Goal: Task Accomplishment & Management: Manage account settings

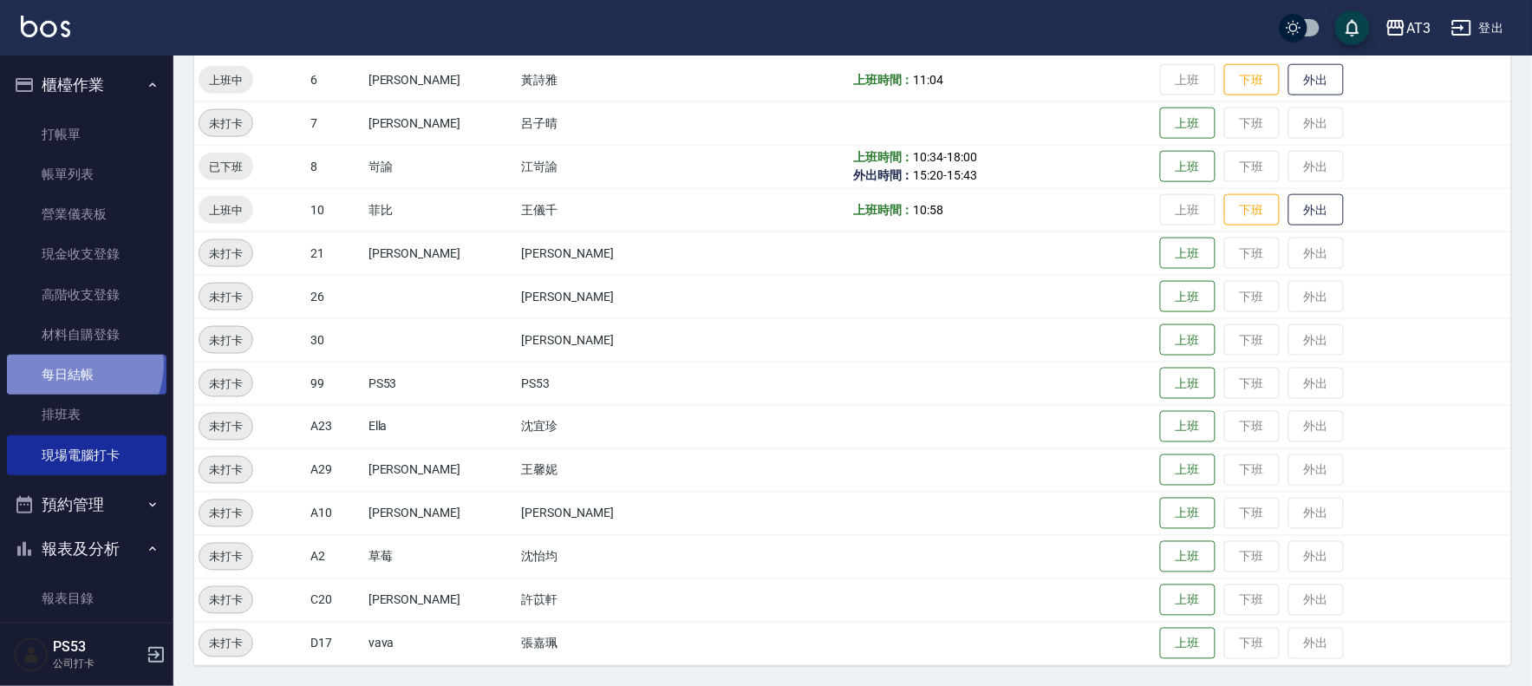
click at [72, 364] on link "每日結帳" at bounding box center [86, 375] width 159 height 40
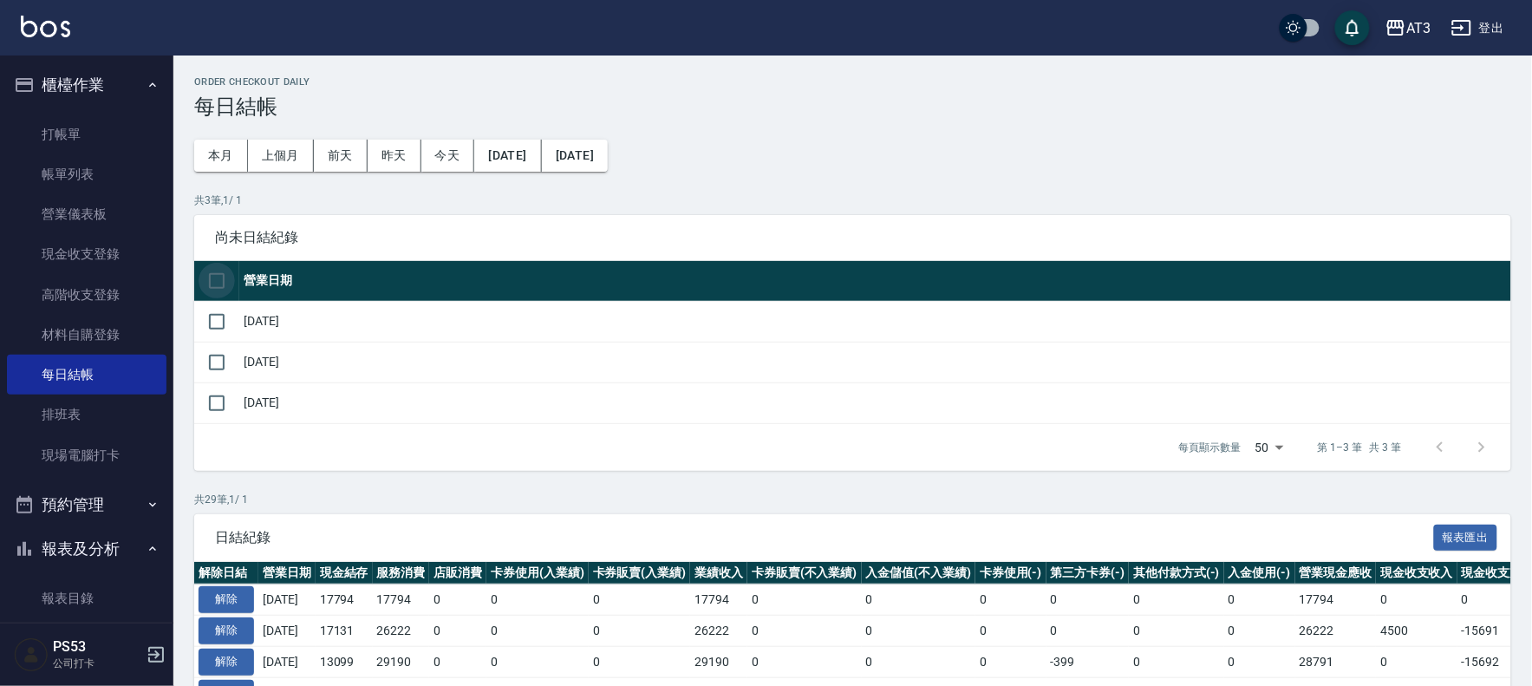
click at [210, 281] on input "checkbox" at bounding box center [216, 281] width 36 height 36
checkbox input "true"
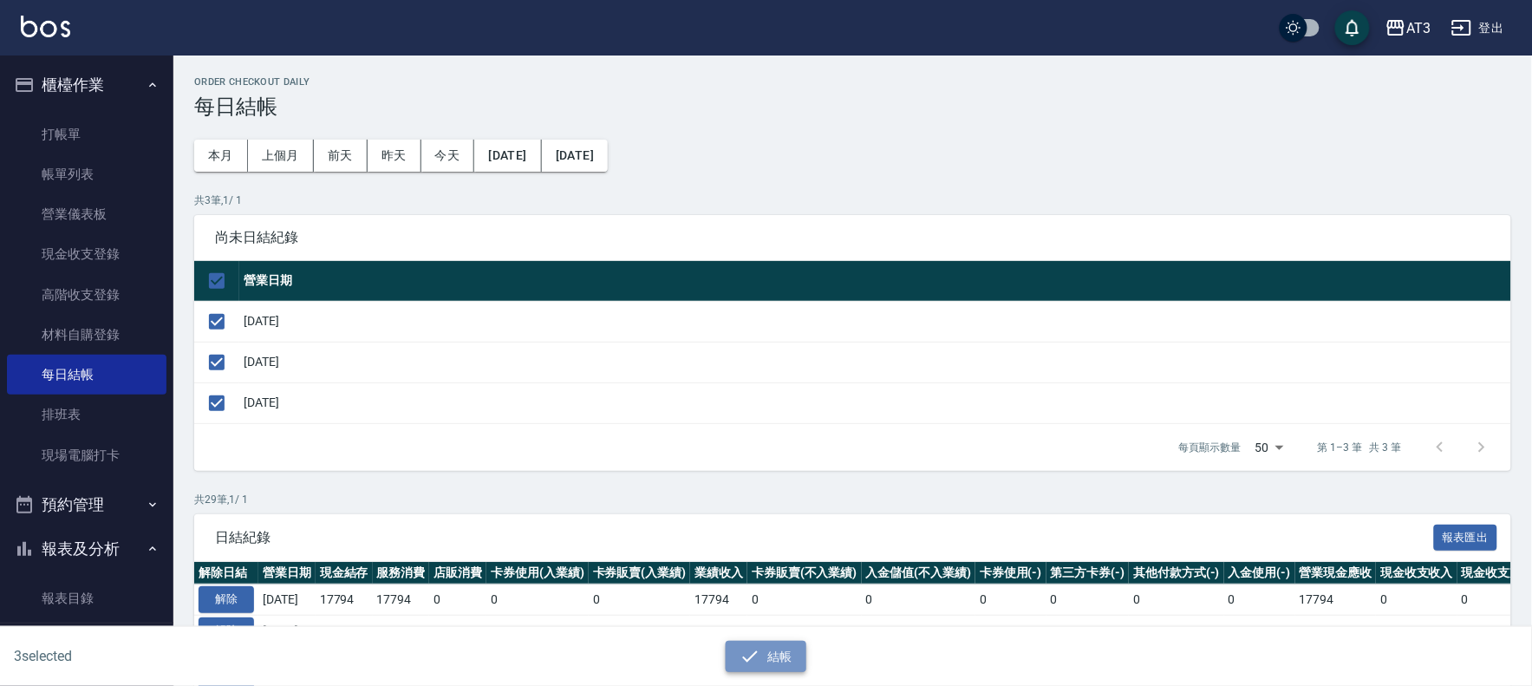
click at [778, 664] on button "結帳" at bounding box center [766, 657] width 81 height 32
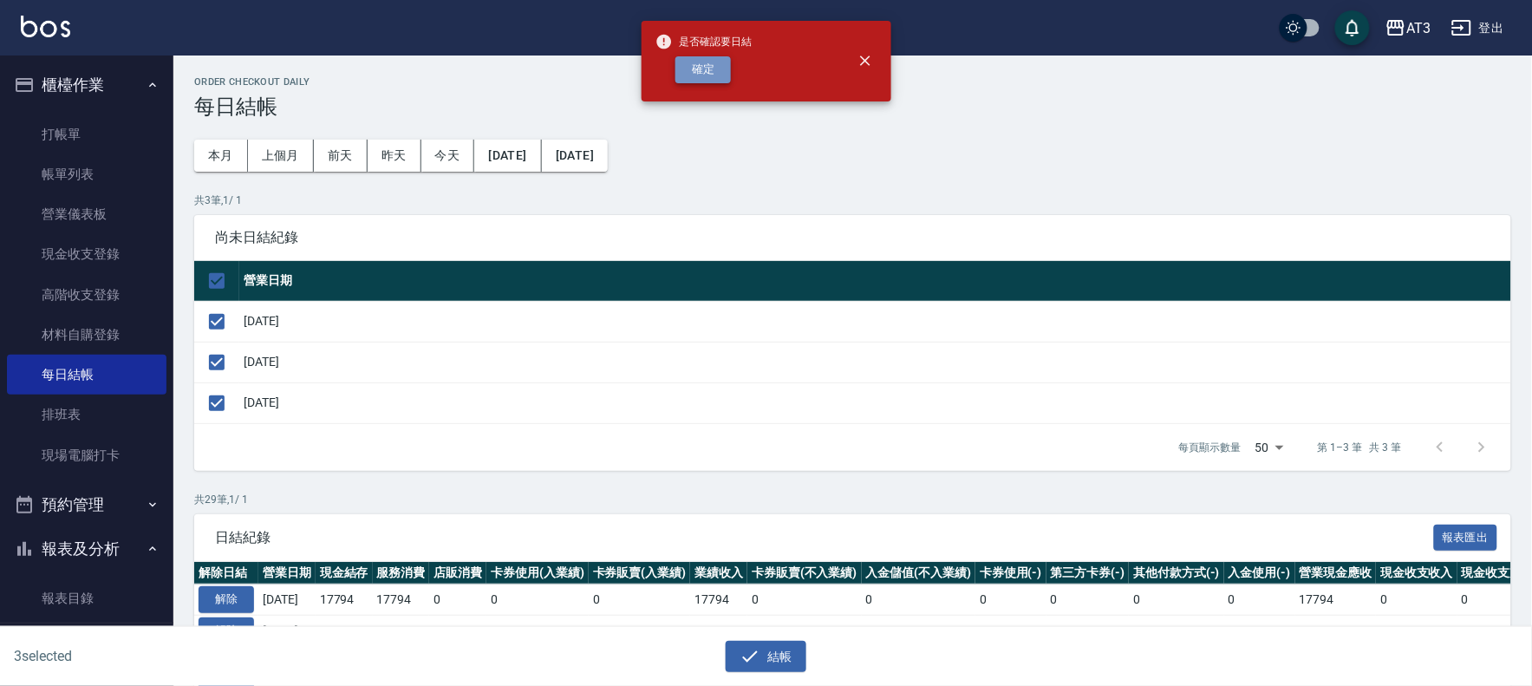
click at [696, 79] on button "確定" at bounding box center [702, 69] width 55 height 27
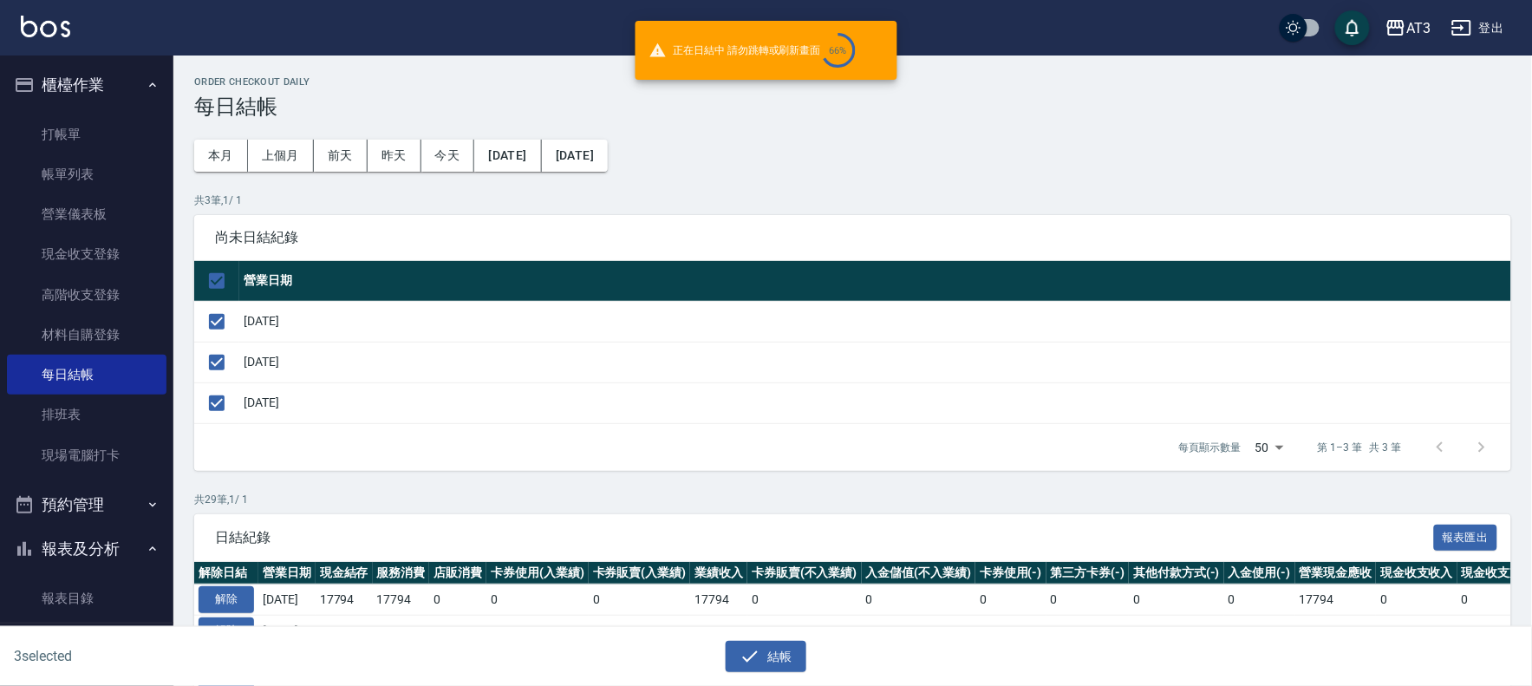
checkbox input "false"
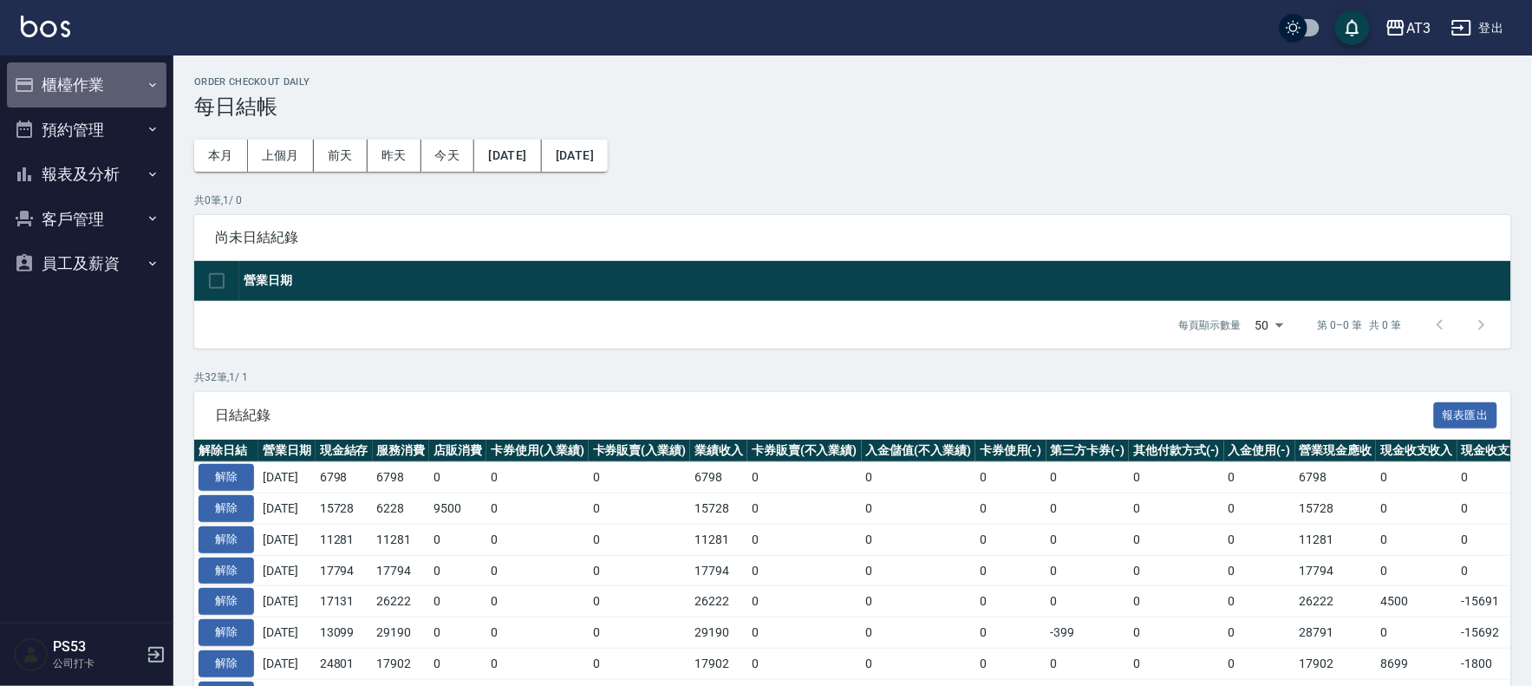
click at [39, 80] on button "櫃檯作業" at bounding box center [86, 84] width 159 height 45
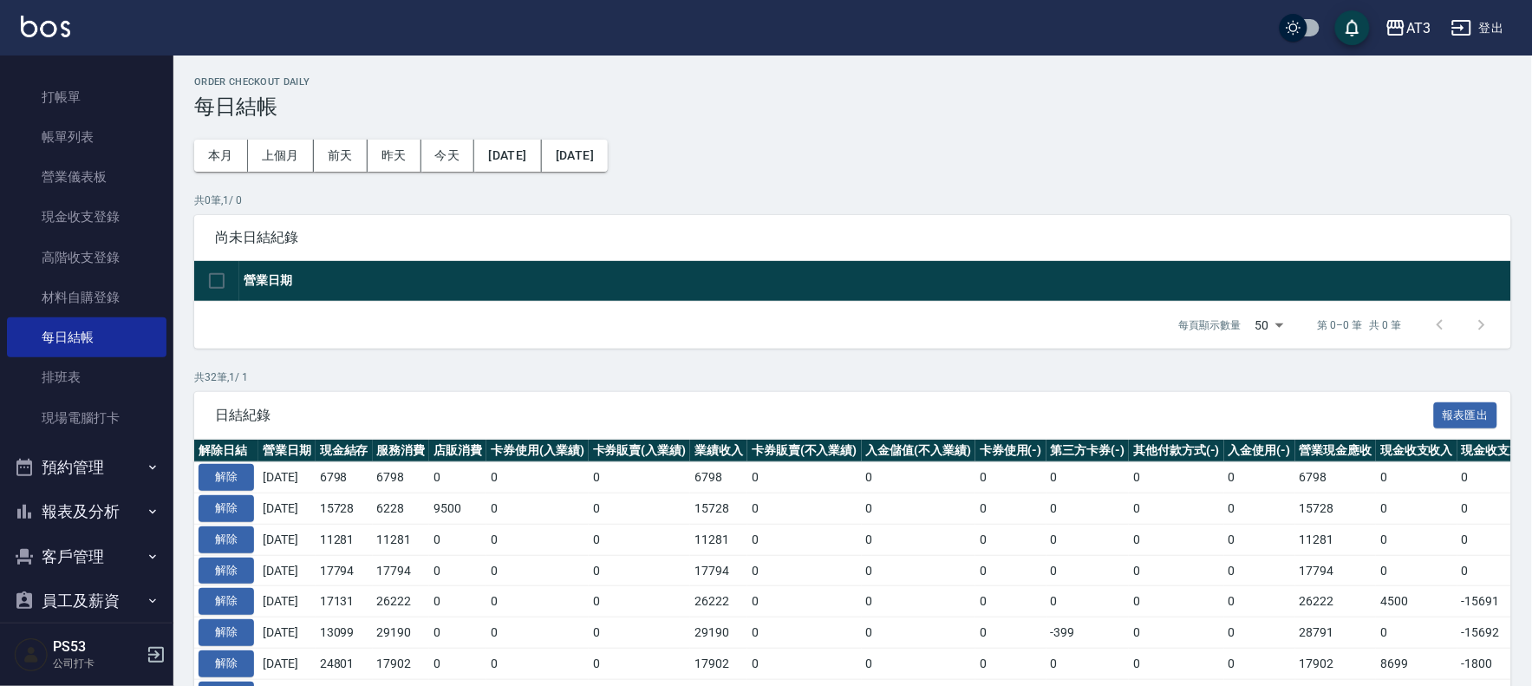
scroll to position [57, 0]
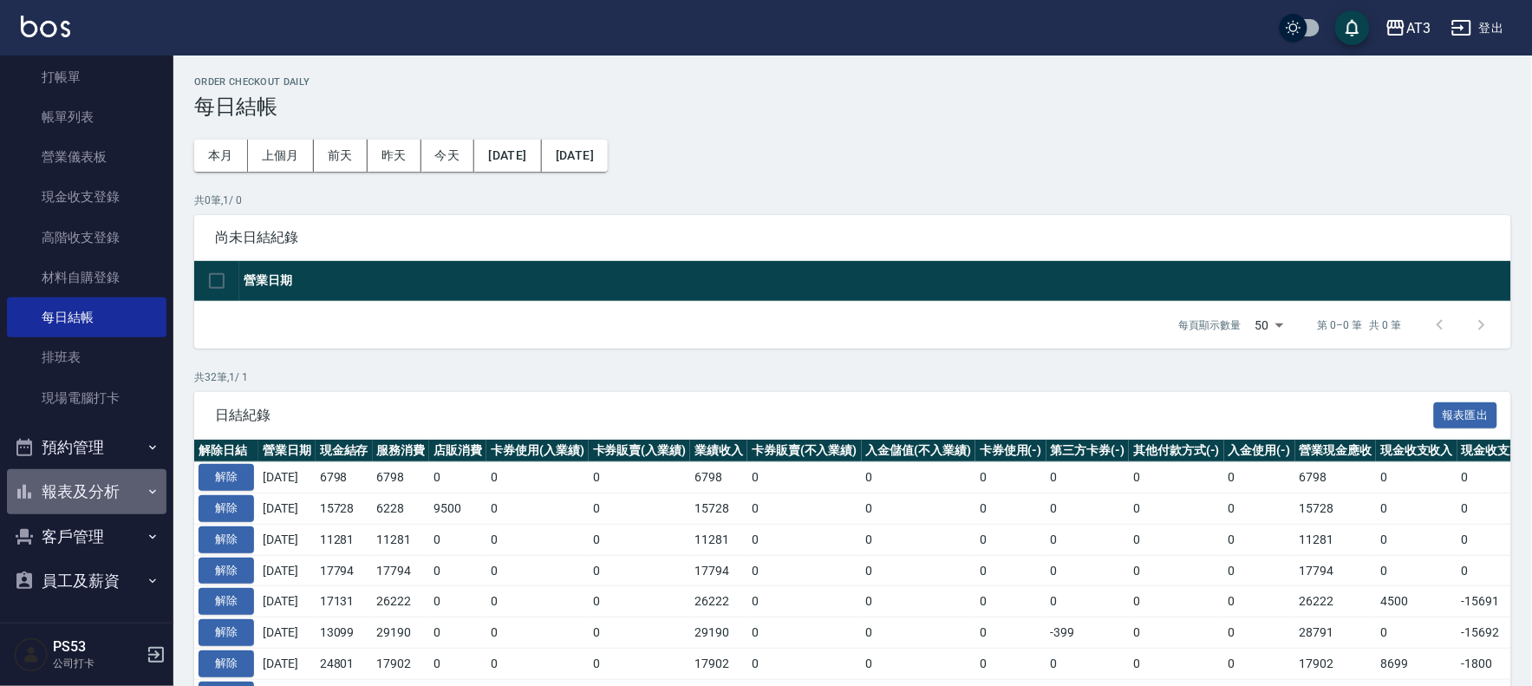
click at [96, 489] on button "報表及分析" at bounding box center [86, 491] width 159 height 45
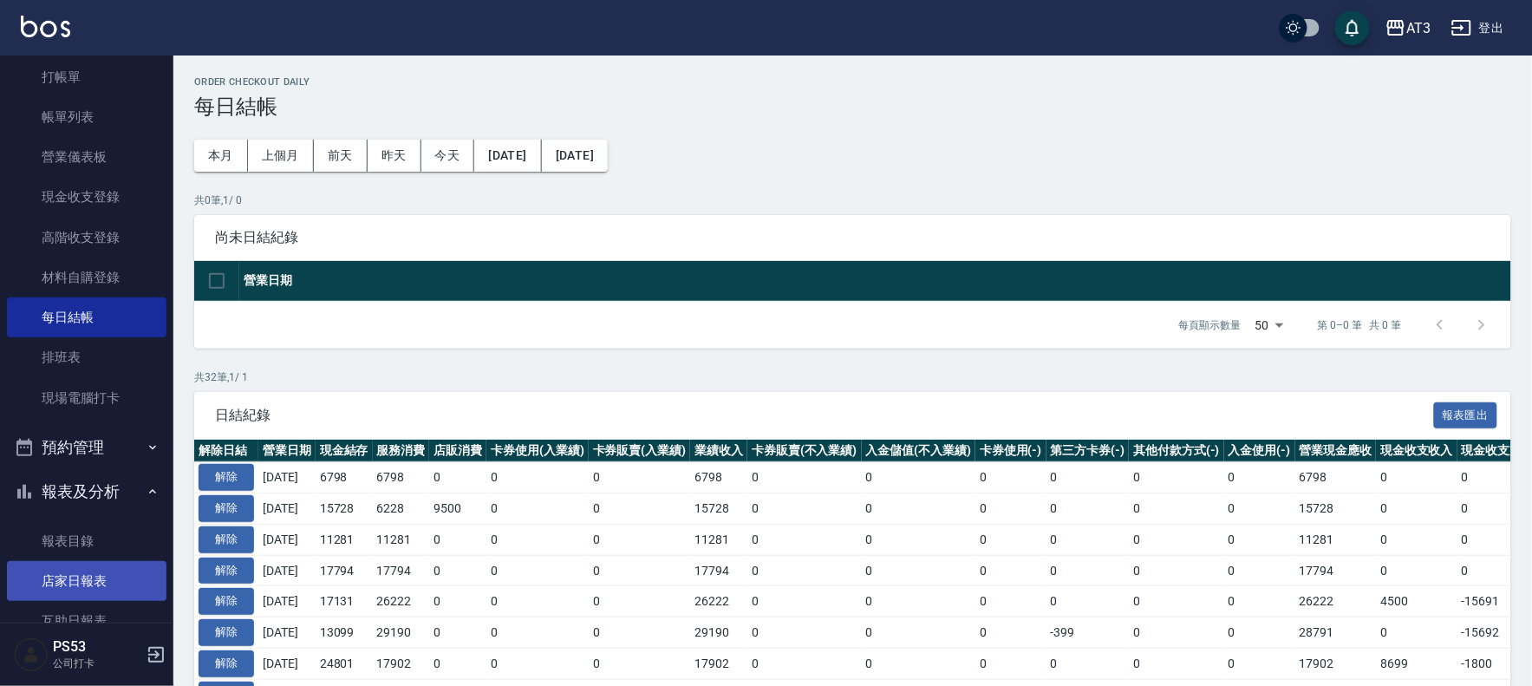
click at [88, 574] on link "店家日報表" at bounding box center [86, 581] width 159 height 40
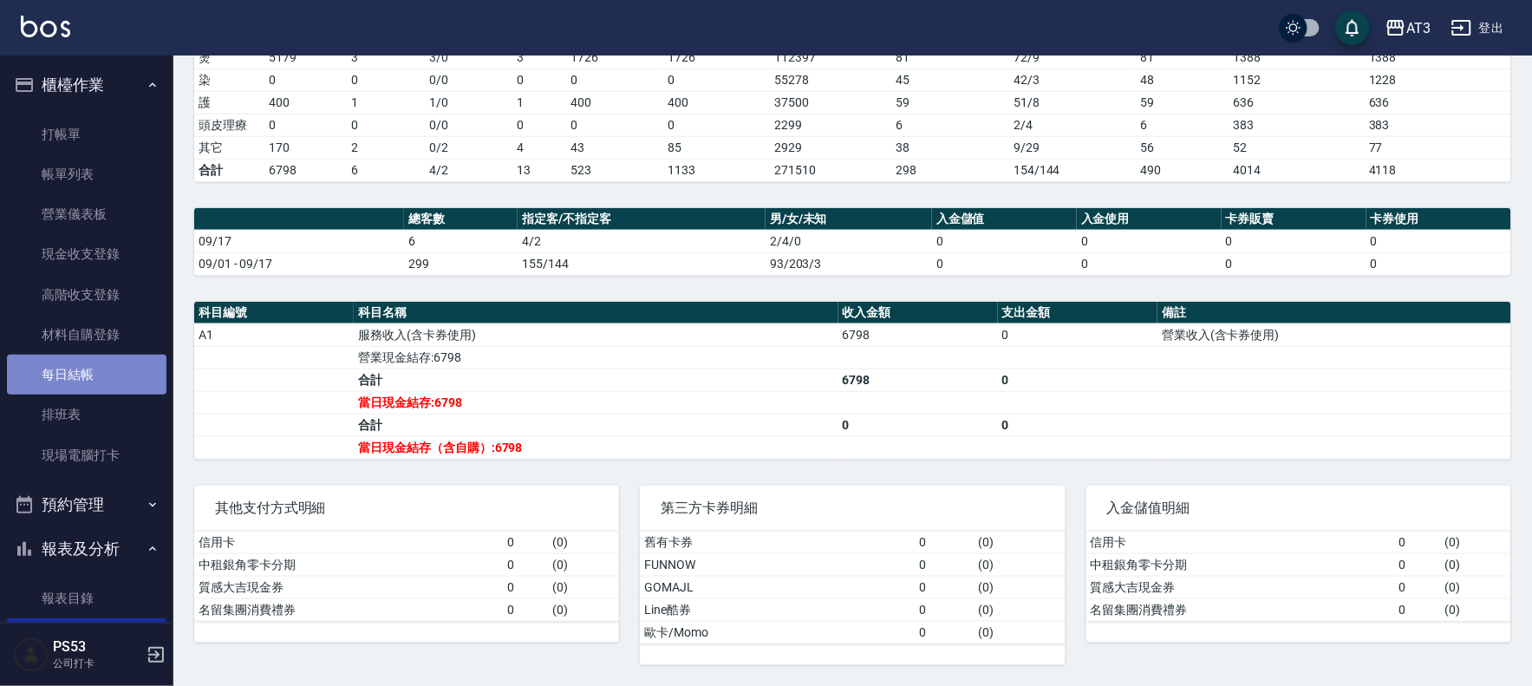
click at [107, 374] on link "每日結帳" at bounding box center [86, 375] width 159 height 40
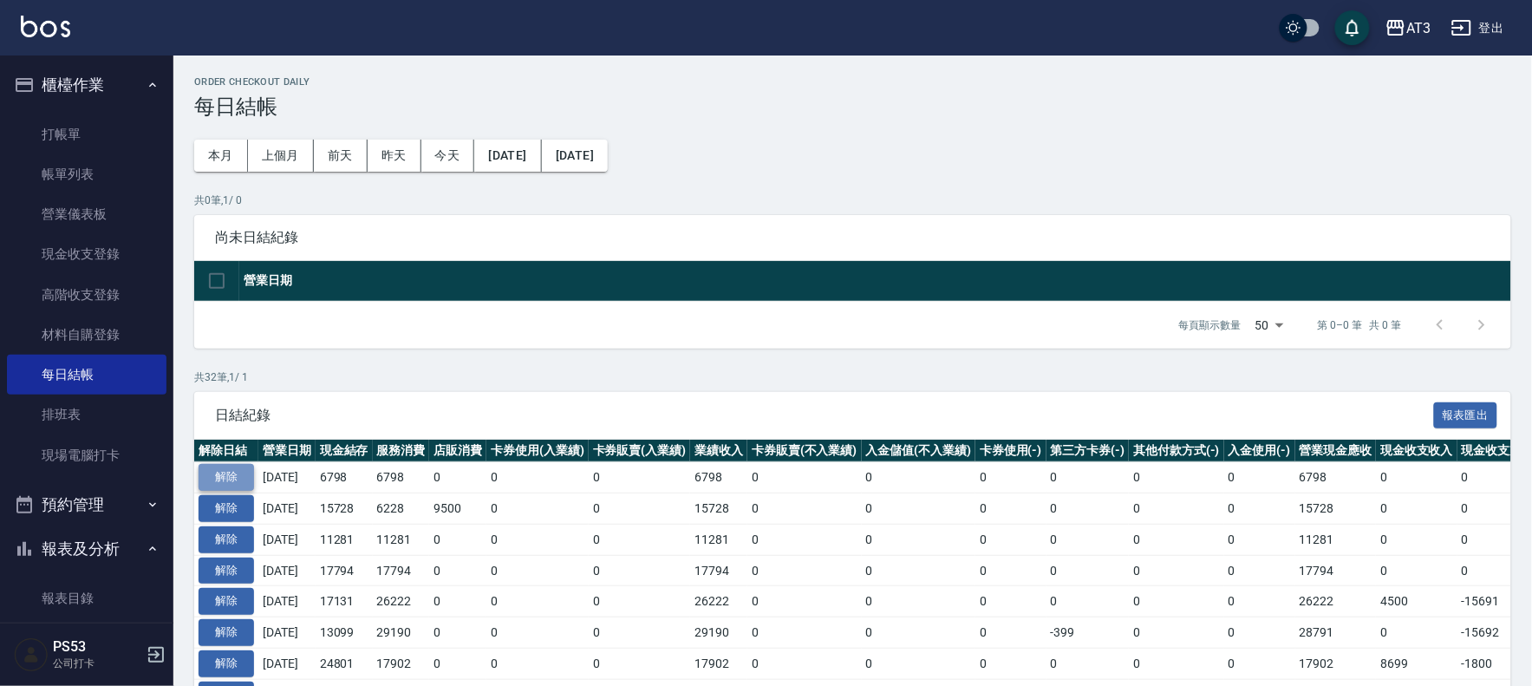
click at [226, 470] on button "解除" at bounding box center [225, 477] width 55 height 27
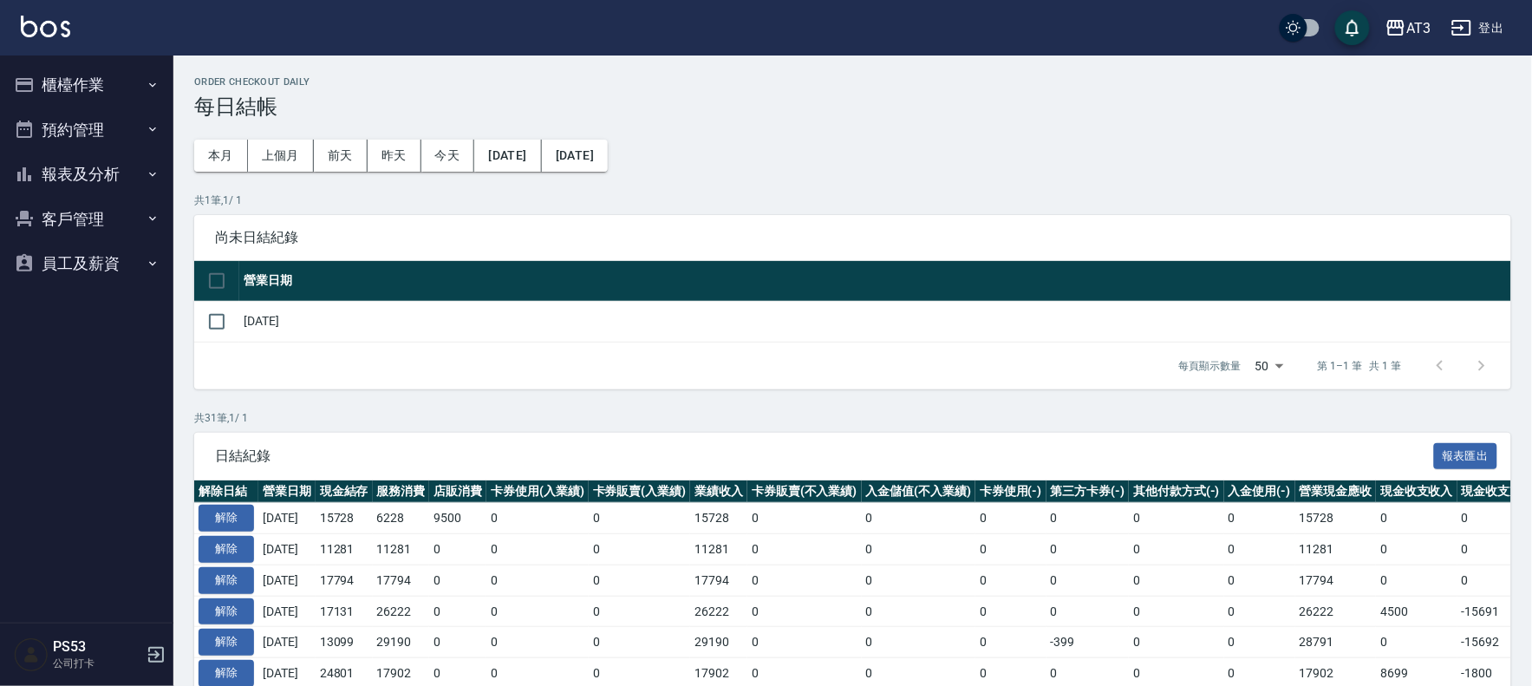
click at [88, 71] on button "櫃檯作業" at bounding box center [86, 84] width 159 height 45
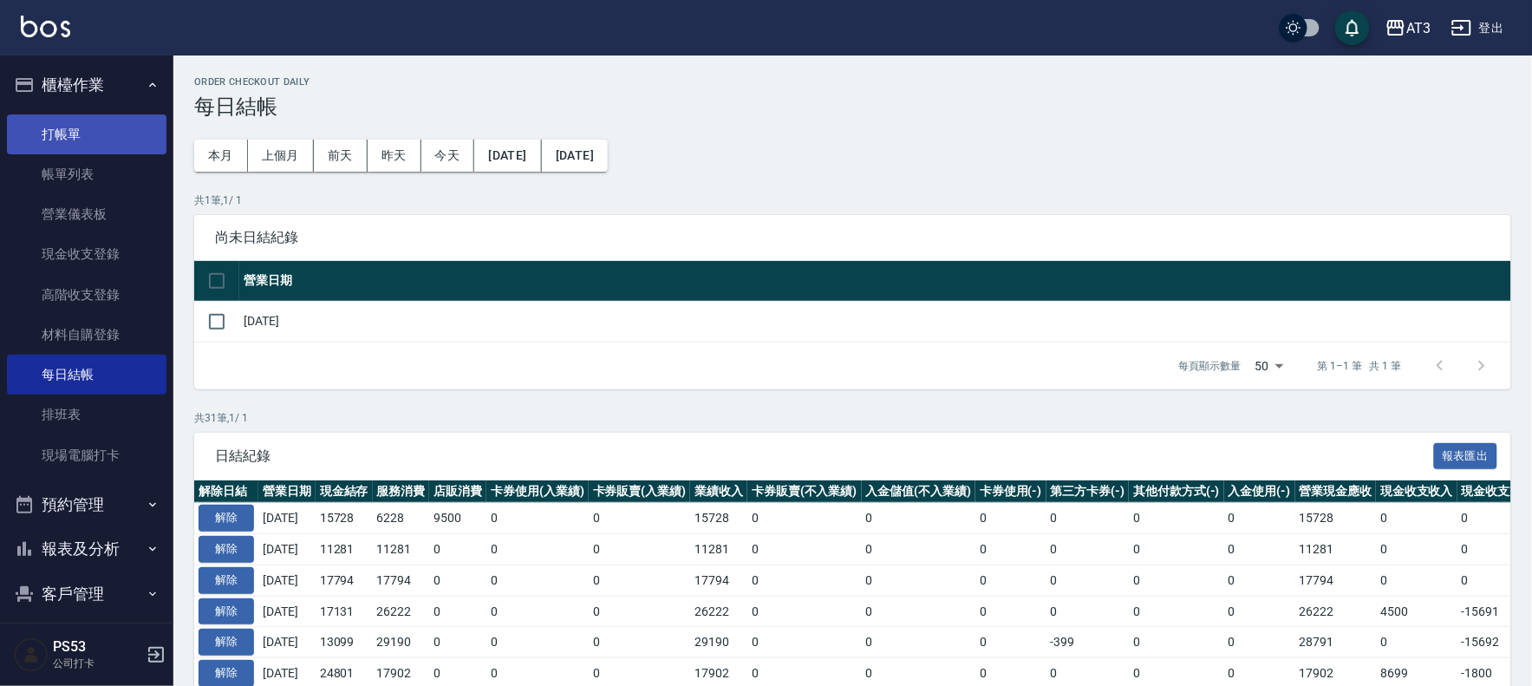
click at [120, 121] on link "打帳單" at bounding box center [86, 134] width 159 height 40
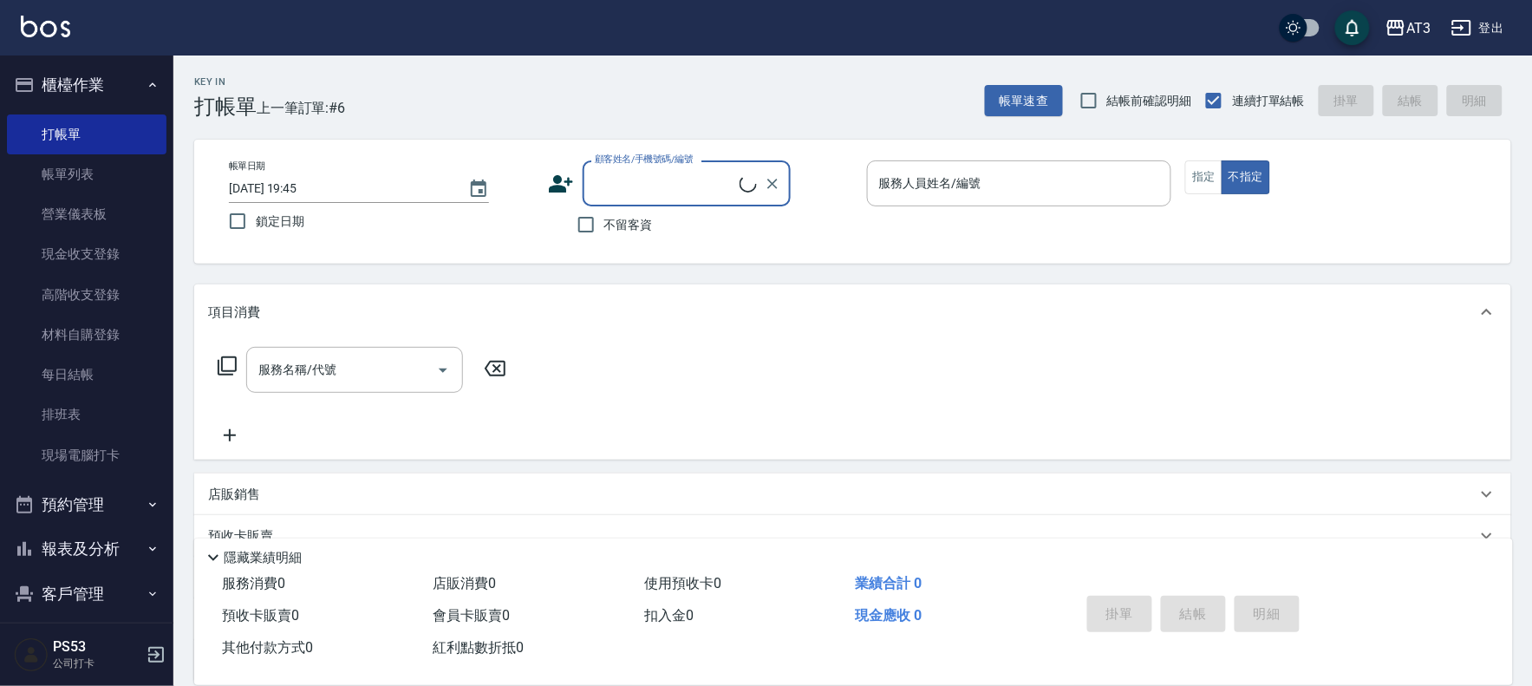
click at [591, 200] on div "顧客姓名/手機號碼/編號" at bounding box center [686, 183] width 208 height 46
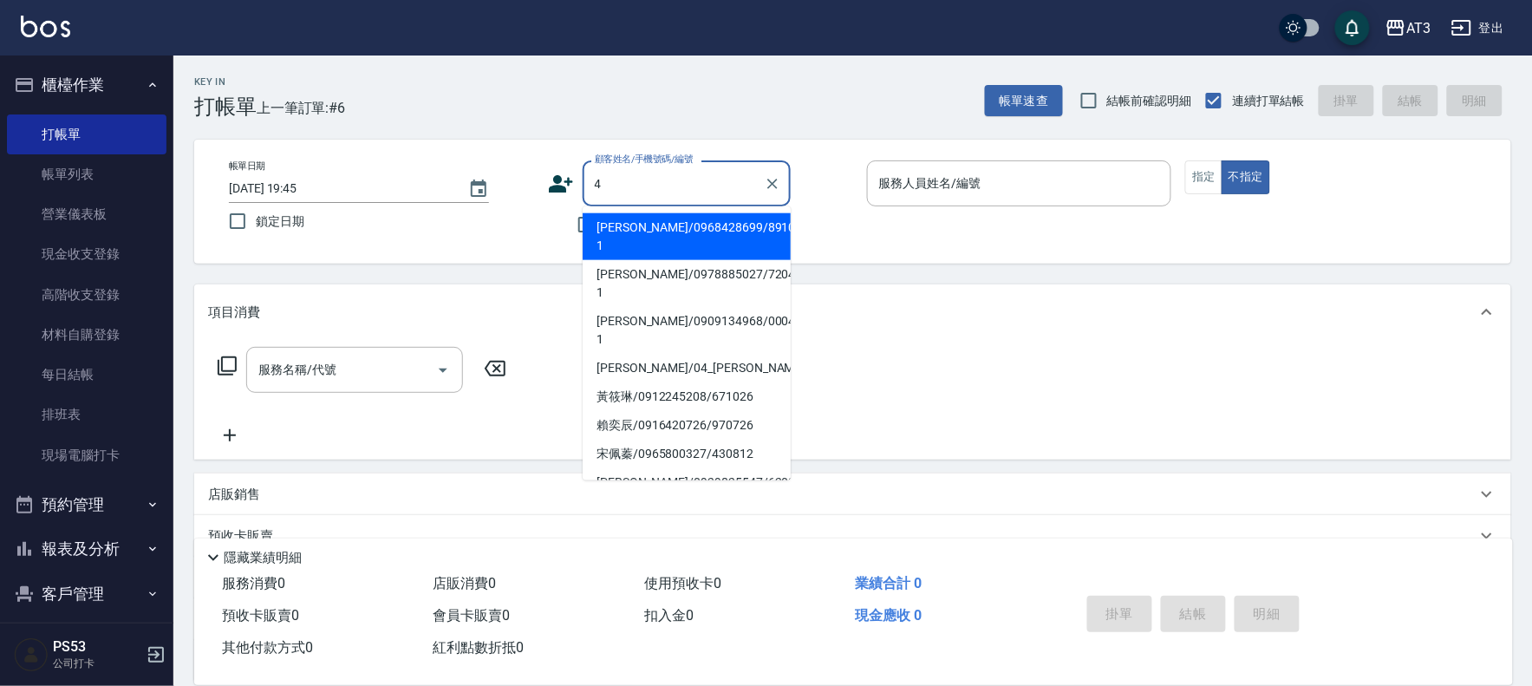
type input "[PERSON_NAME]/0968428699/891023-1"
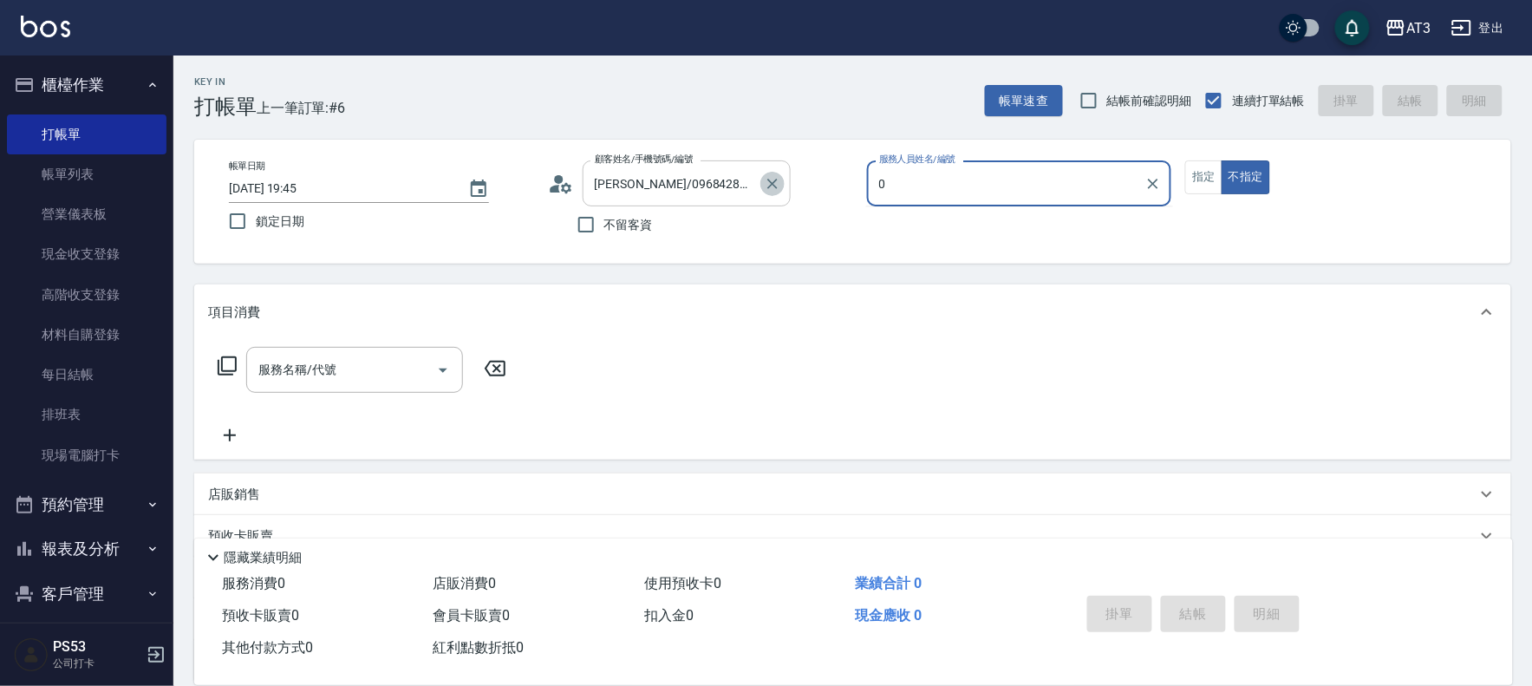
click at [770, 185] on icon "Clear" at bounding box center [772, 184] width 10 height 10
type input "0"
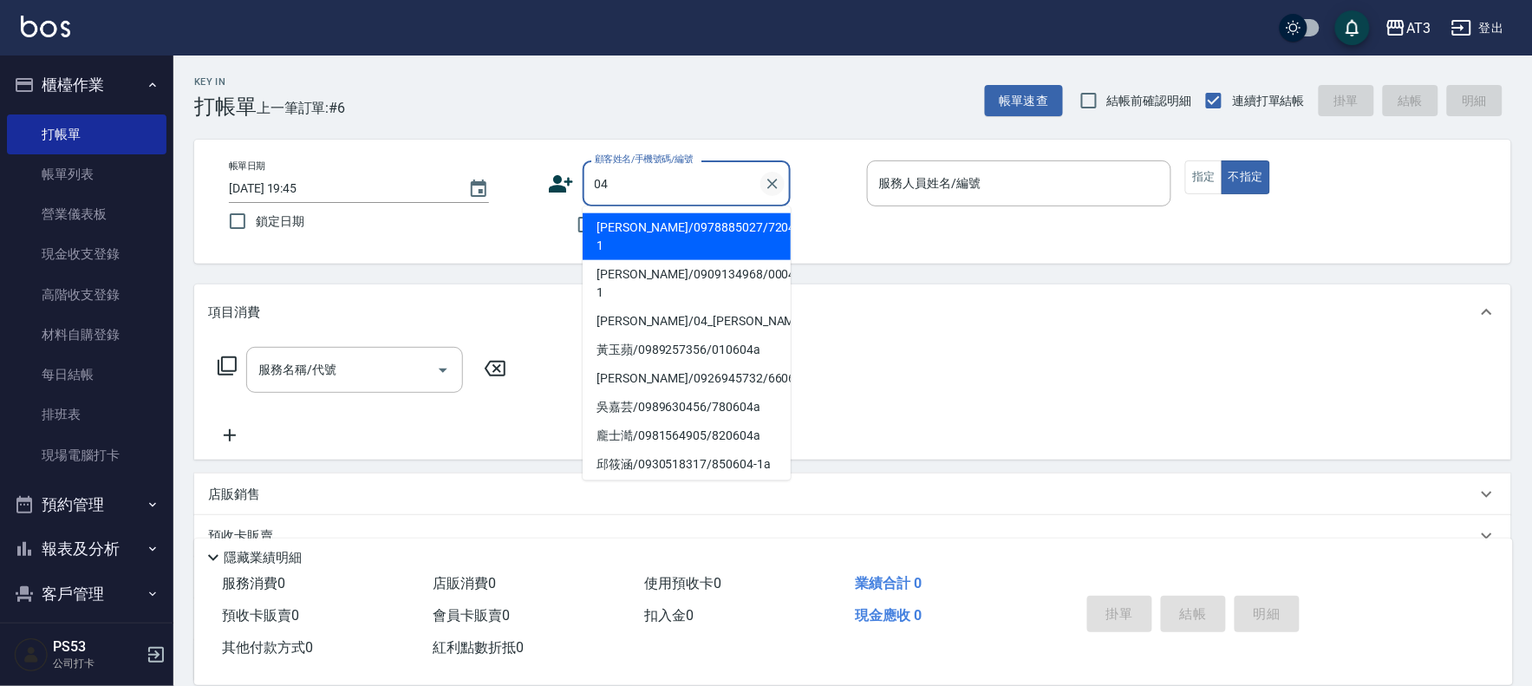
type input "[PERSON_NAME]/0978885027/720405-1"
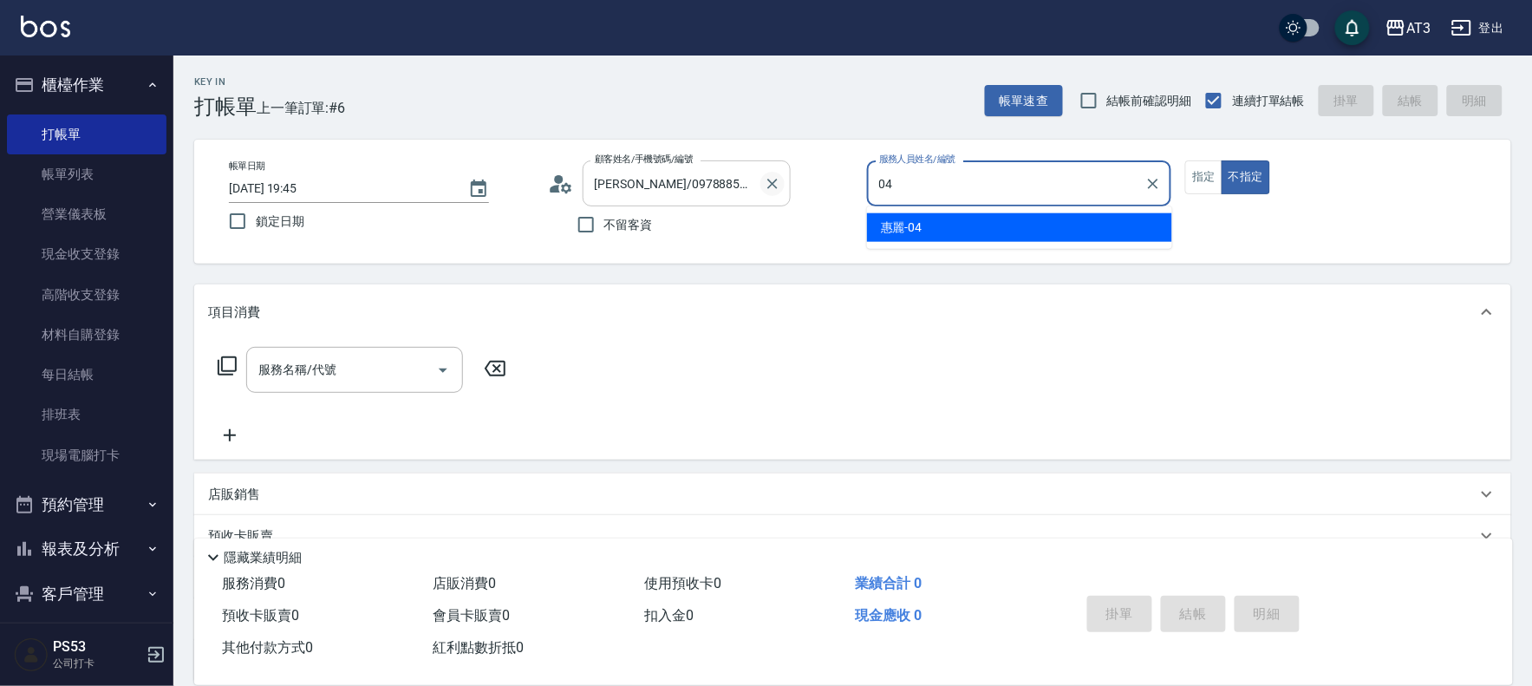
type input "04"
type button "false"
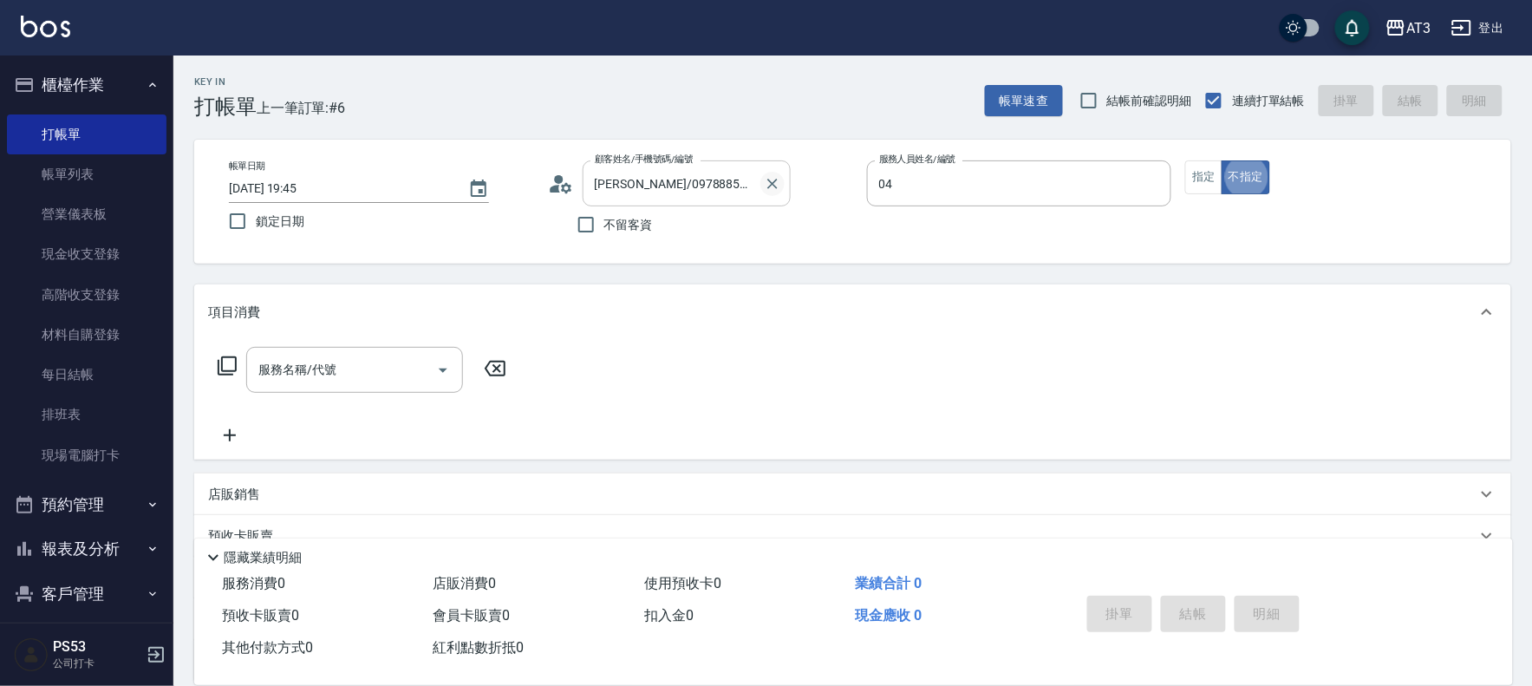
type input "惠麗-04"
type input "[PERSON_NAME]/04_[PERSON_NAME]/04"
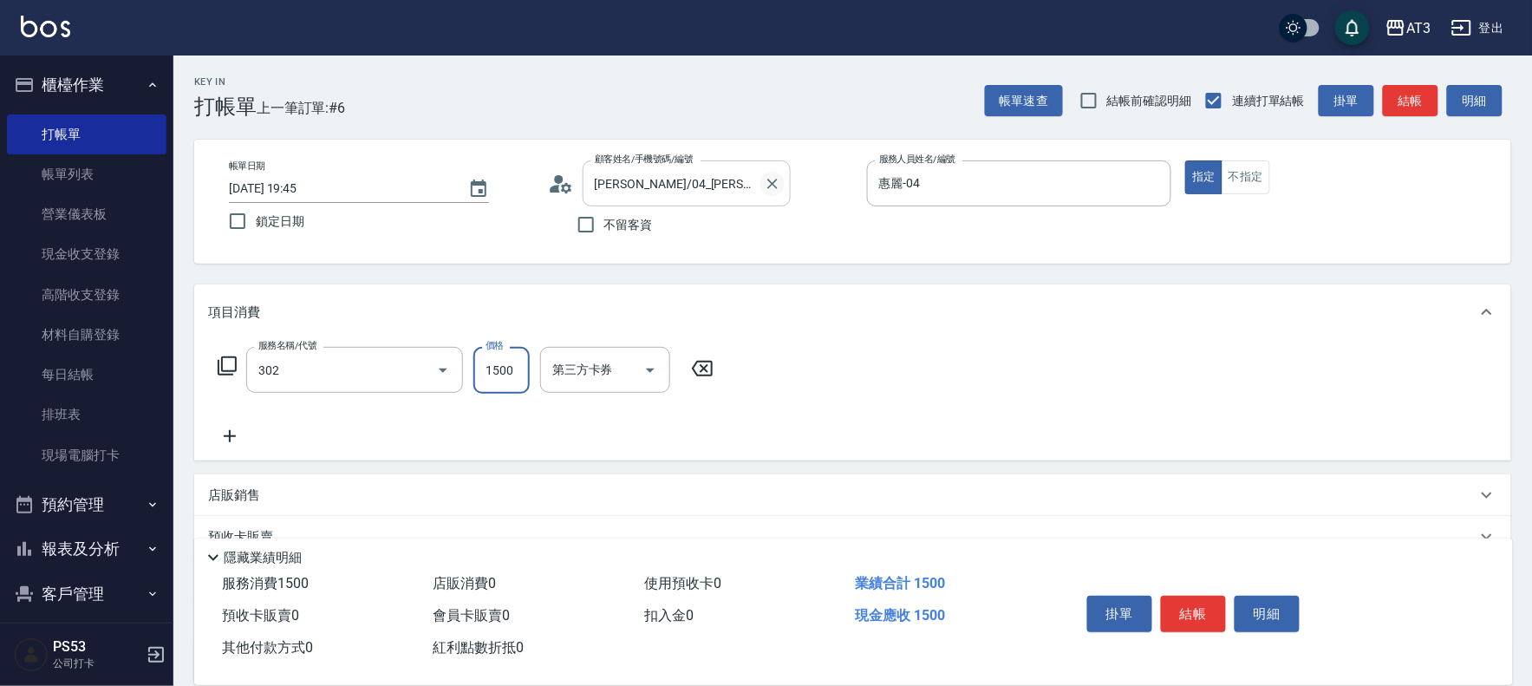
type input "設計燙髮(302)"
type input "800"
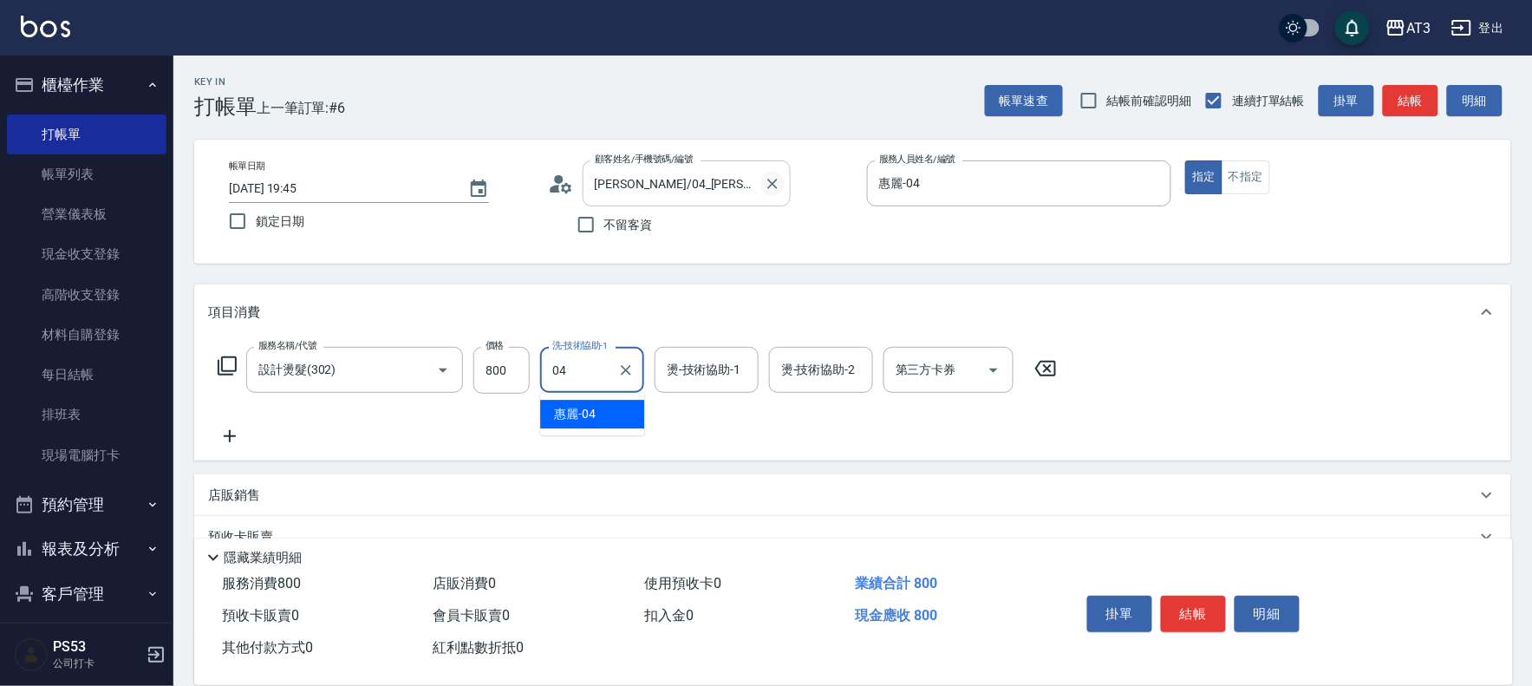
type input "惠麗-04"
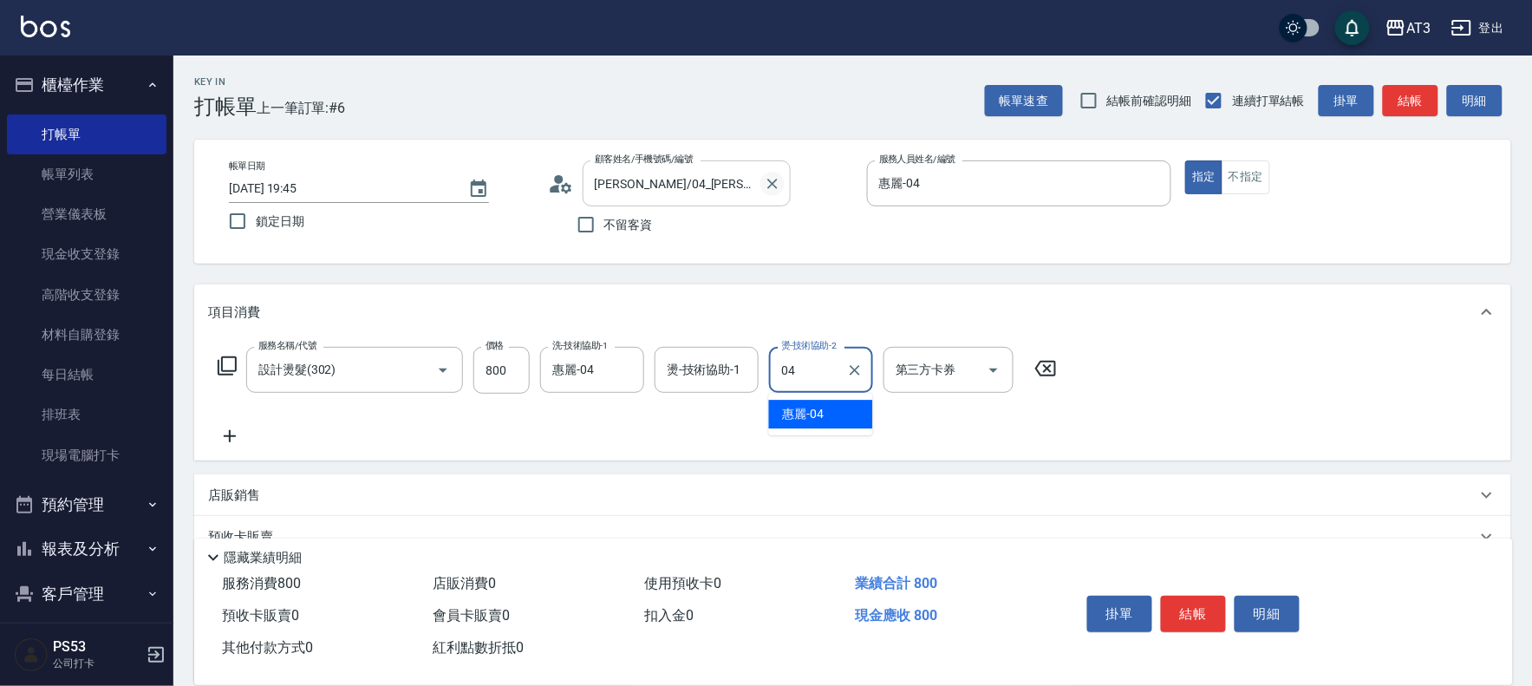
type input "惠麗-04"
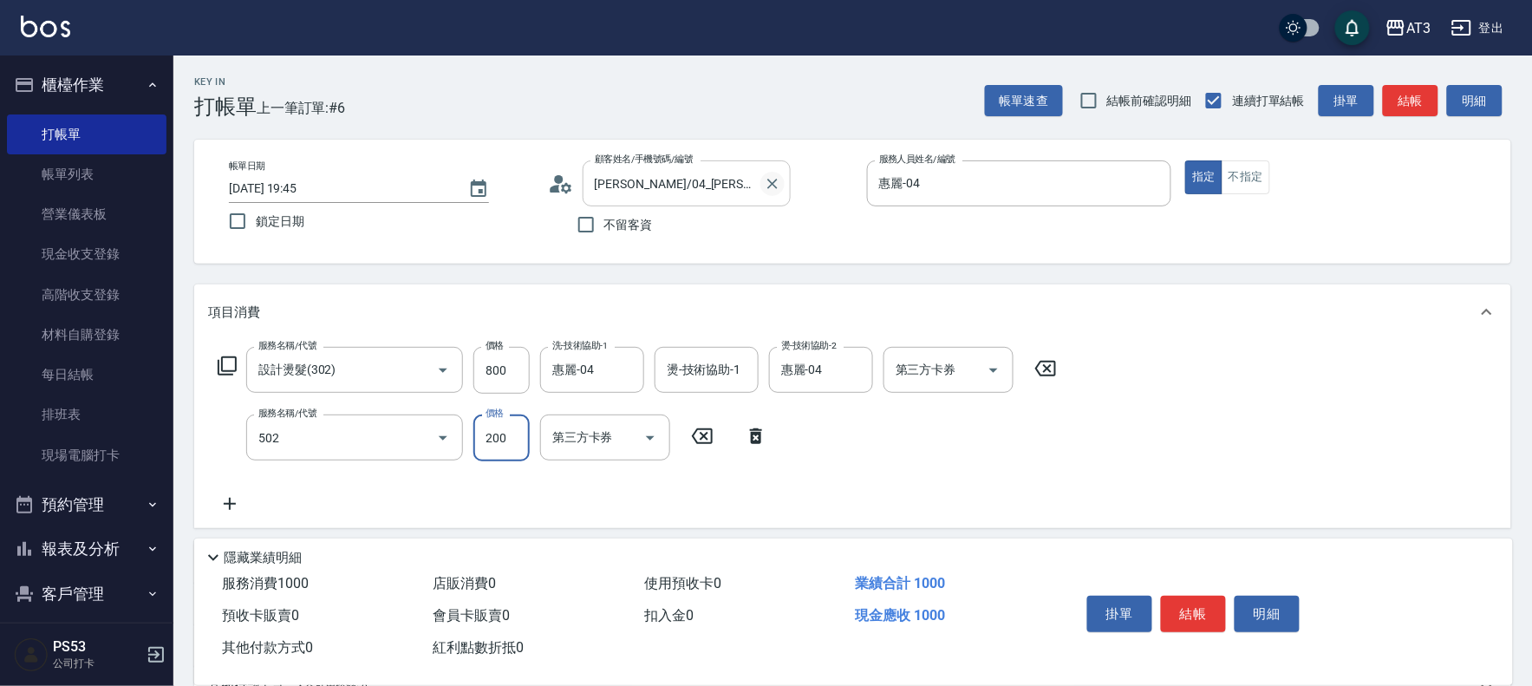
type input "自備護髮(502)"
click at [638, 429] on div "護-技術協助-1" at bounding box center [592, 437] width 104 height 46
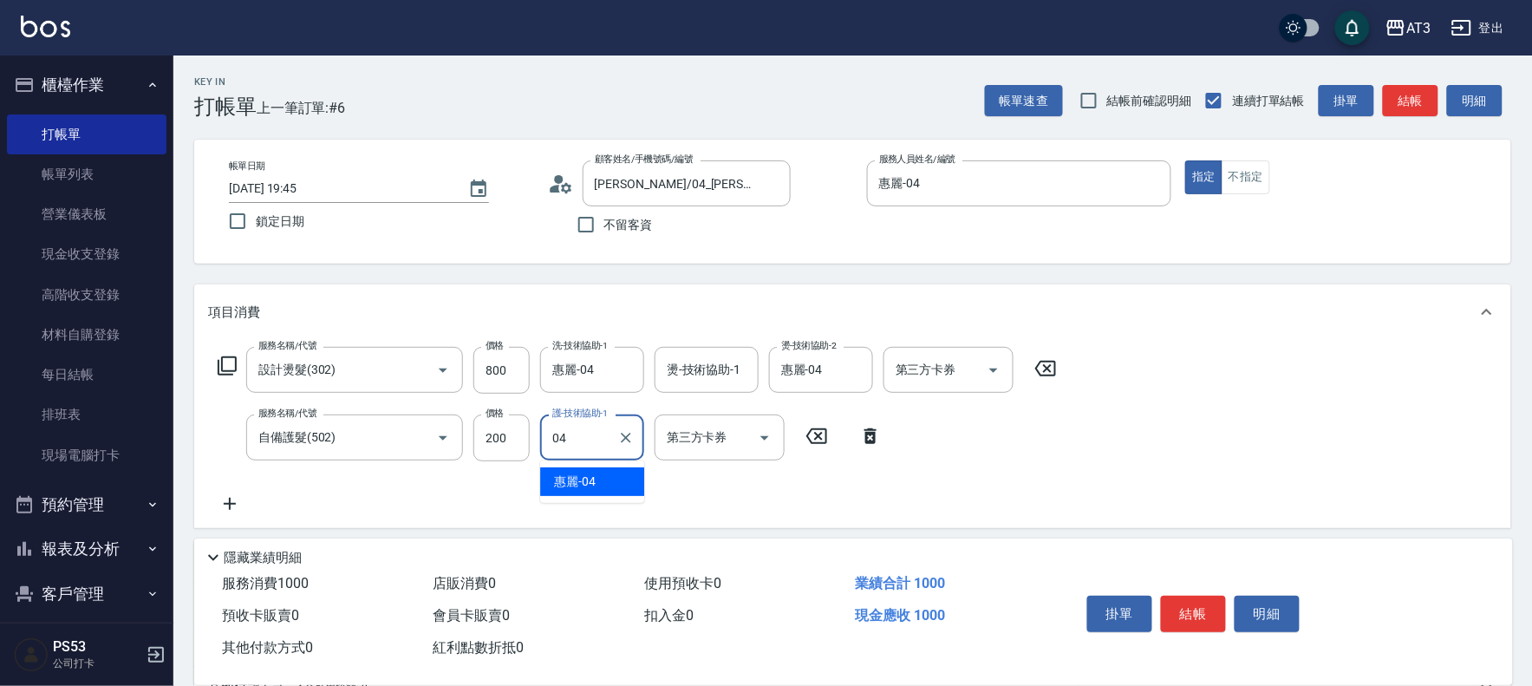
type input "惠麗-04"
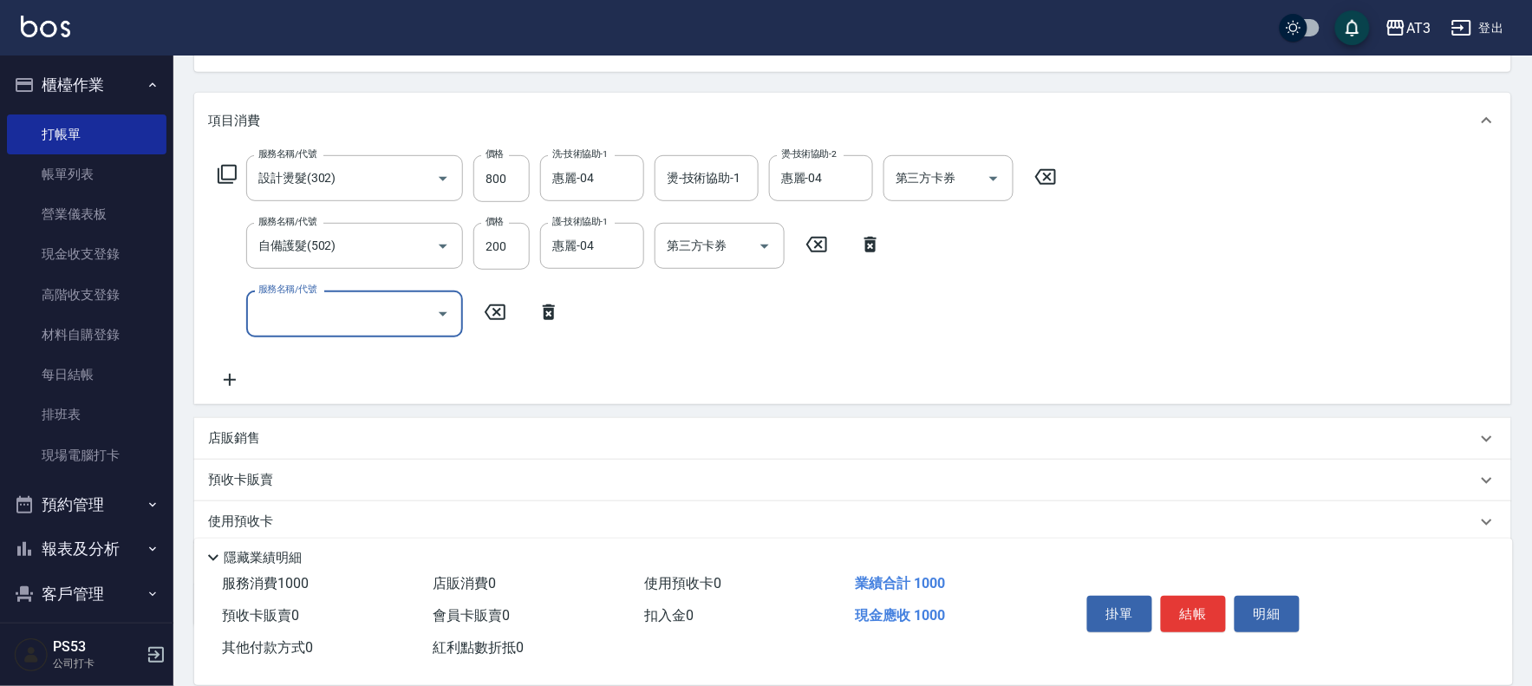
scroll to position [192, 0]
click at [243, 439] on p "店販銷售" at bounding box center [234, 437] width 52 height 18
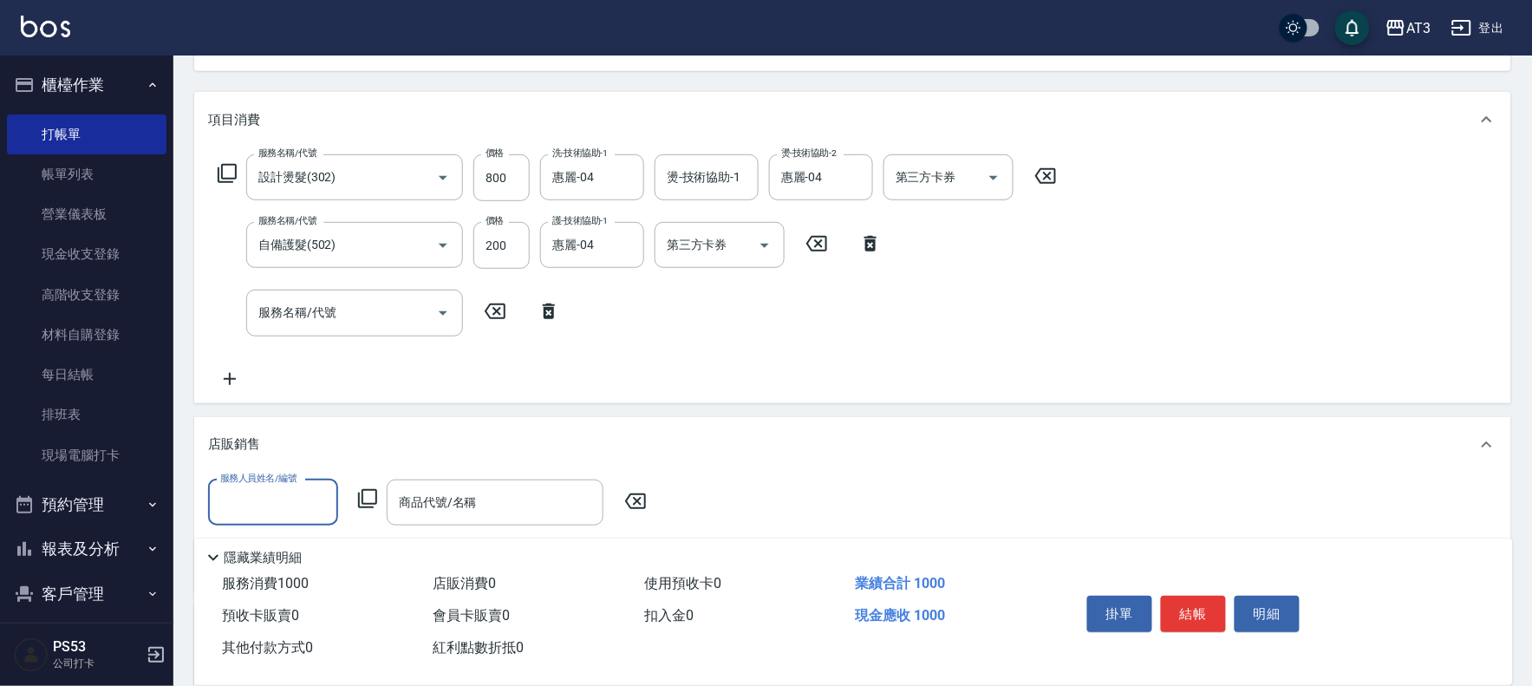
scroll to position [0, 0]
type input "惠麗-04"
click at [365, 490] on icon at bounding box center [367, 498] width 21 height 21
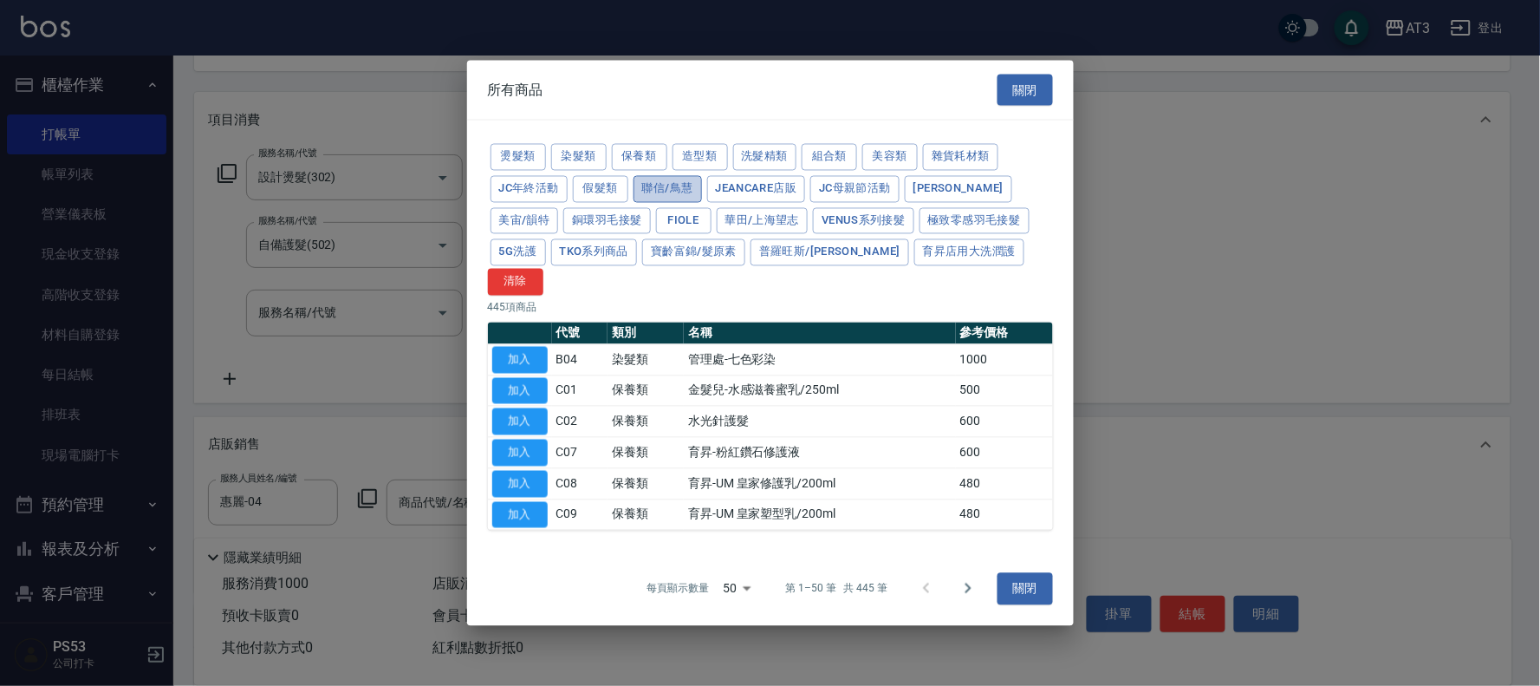
click at [666, 202] on button "聯信/鳥慧" at bounding box center [668, 188] width 68 height 27
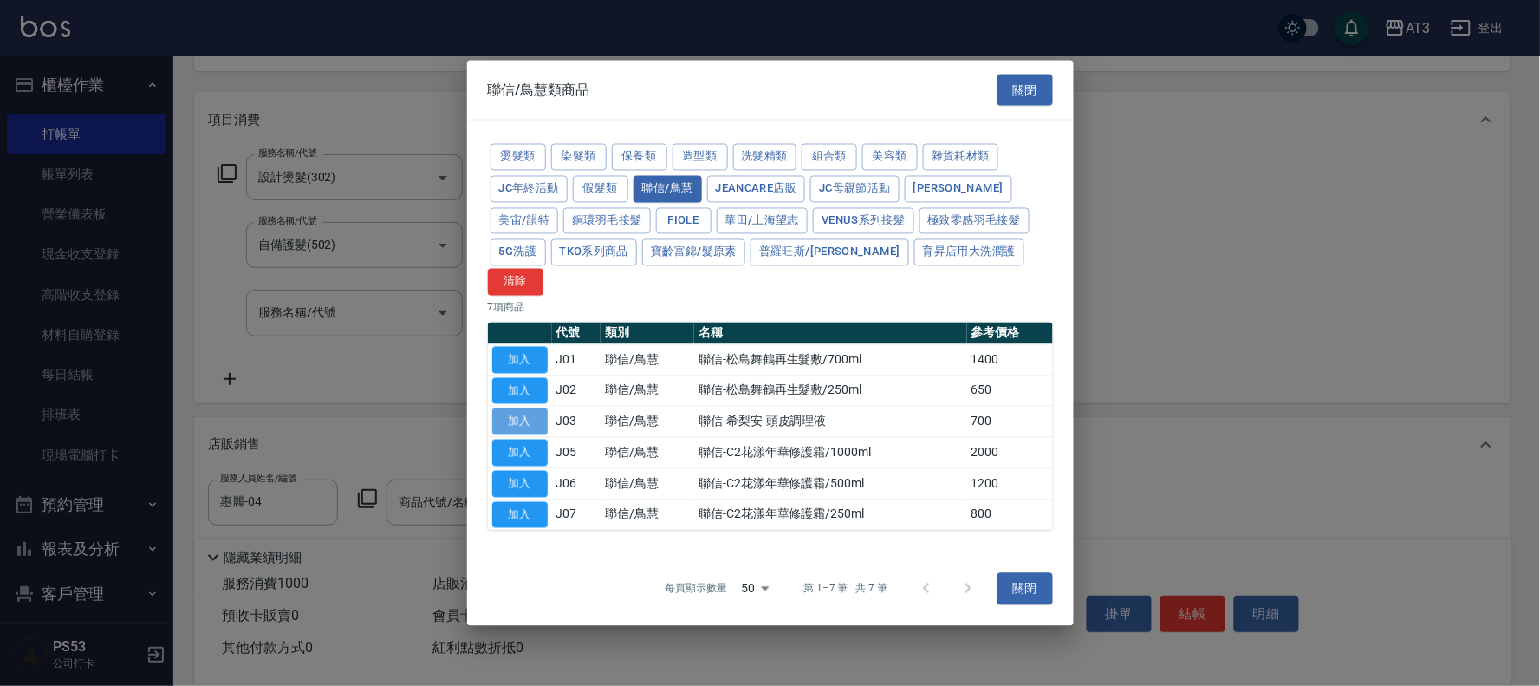
click at [532, 408] on button "加入" at bounding box center [519, 421] width 55 height 27
type input "聯信-希梨安-頭皮調理液"
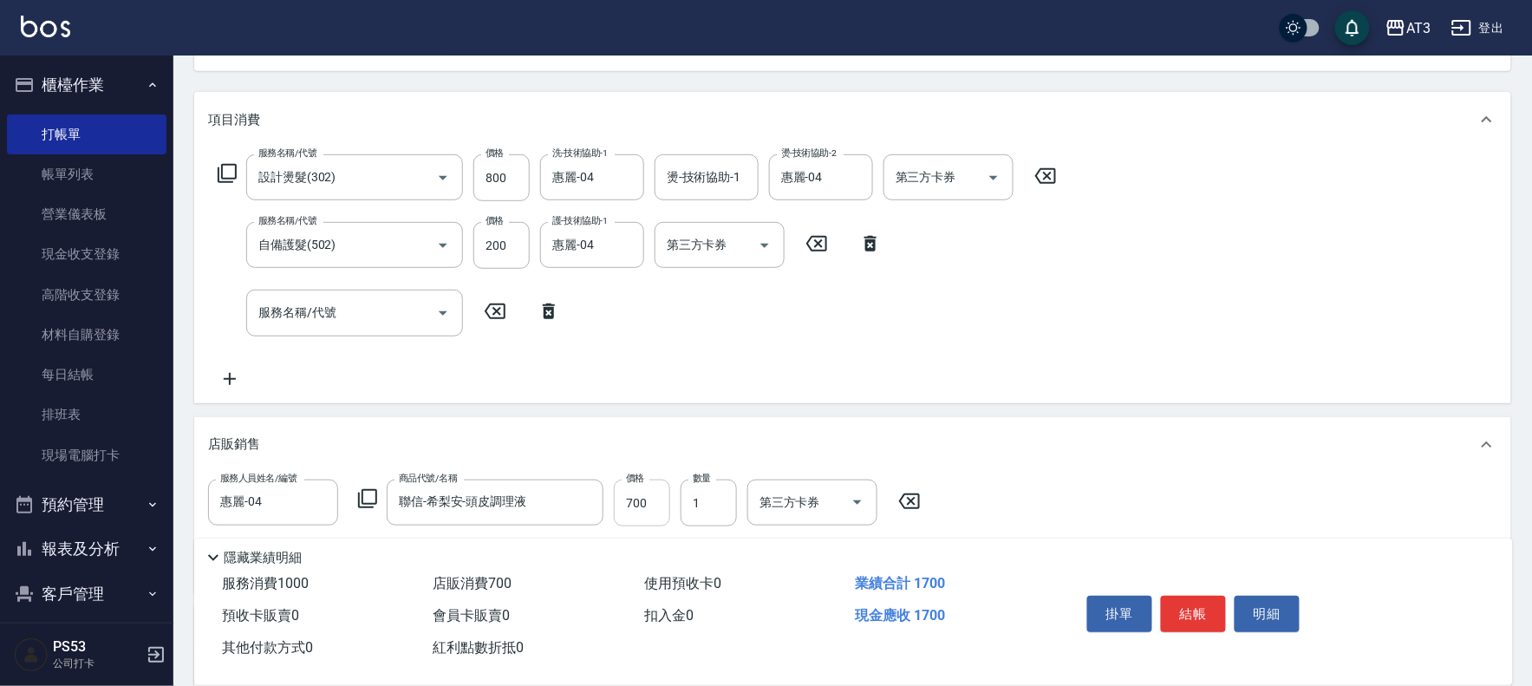
click at [639, 510] on input "700" at bounding box center [642, 502] width 56 height 47
type input "500"
type input "3"
click at [1210, 602] on button "結帳" at bounding box center [1193, 613] width 65 height 36
type input "[DATE] 19:46"
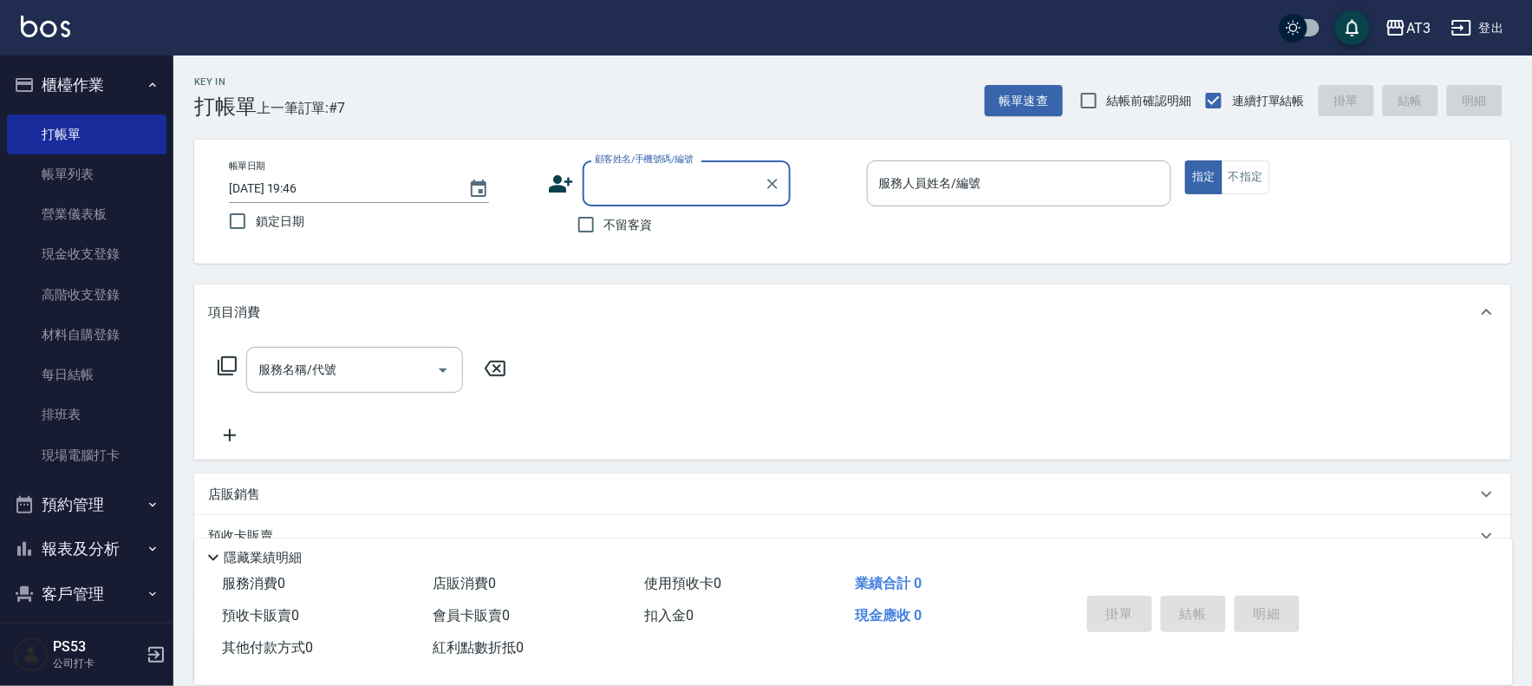
click at [715, 188] on input "顧客姓名/手機號碼/編號" at bounding box center [673, 183] width 166 height 30
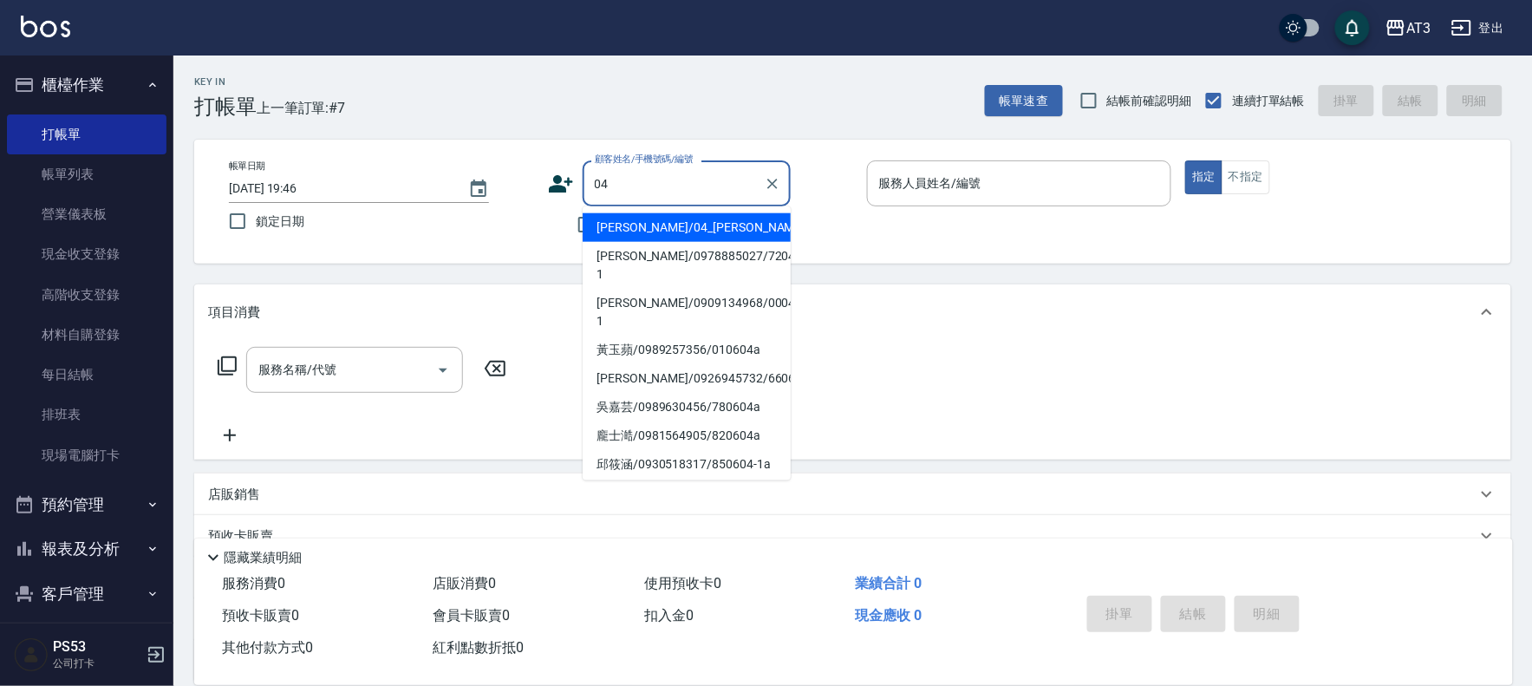
type input "04"
type input "0"
type input "[PERSON_NAME]/04_[PERSON_NAME]/04"
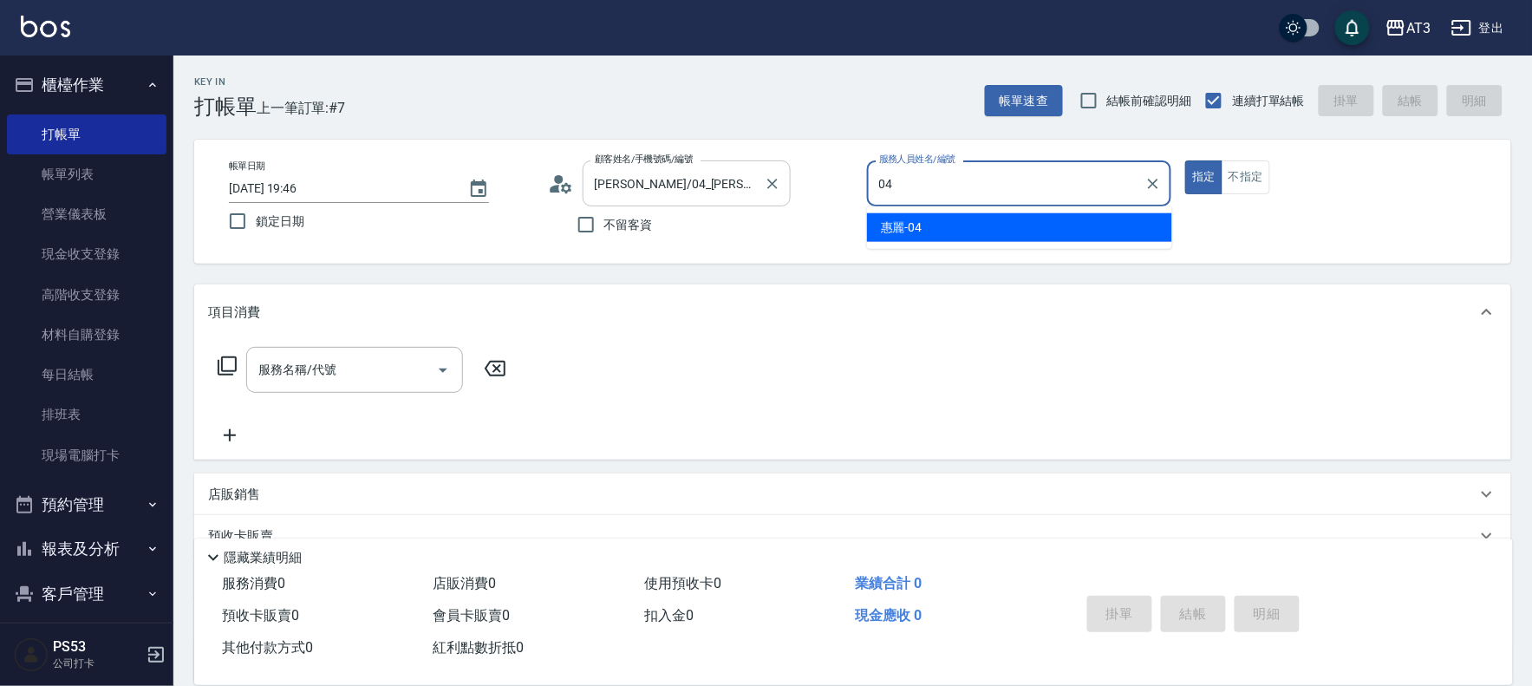
type input "04"
type button "true"
type input "惠麗-04"
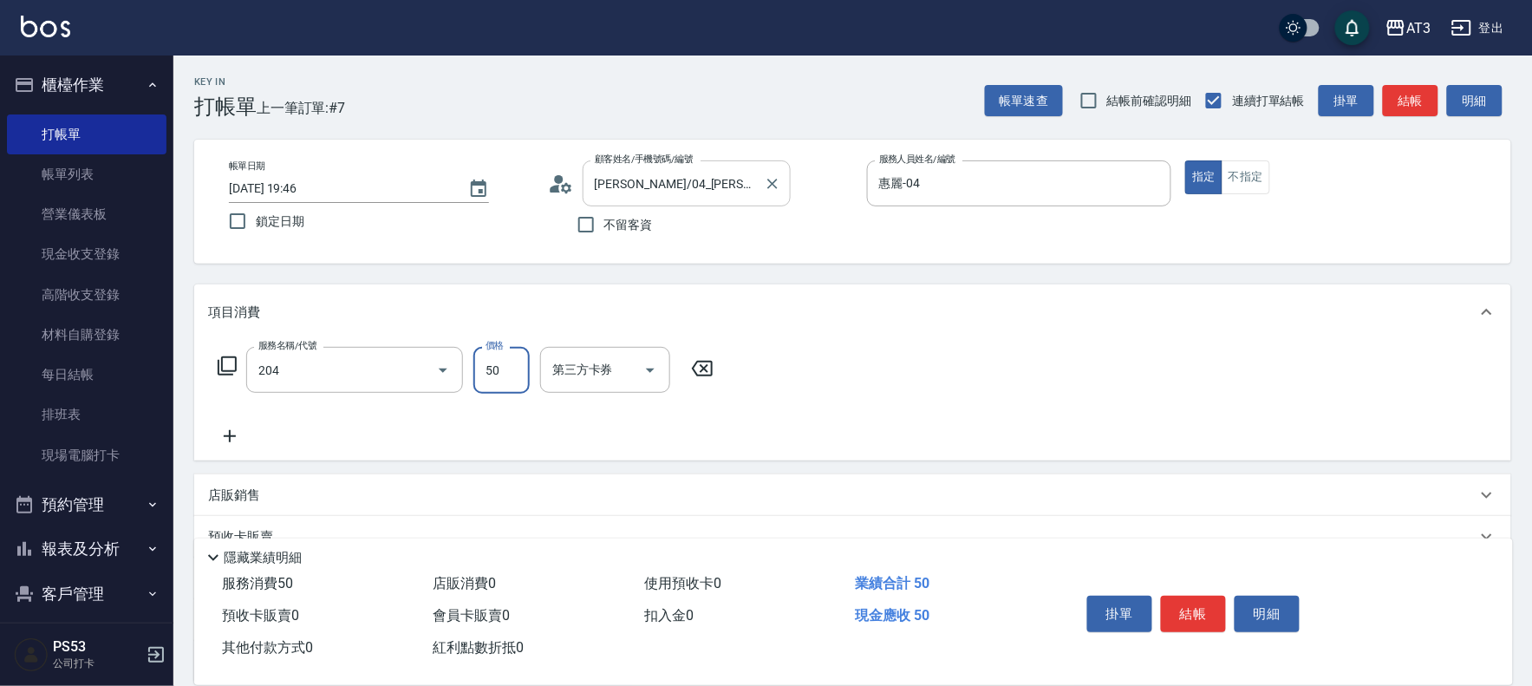
type input "修眉毛(204)"
type input "200"
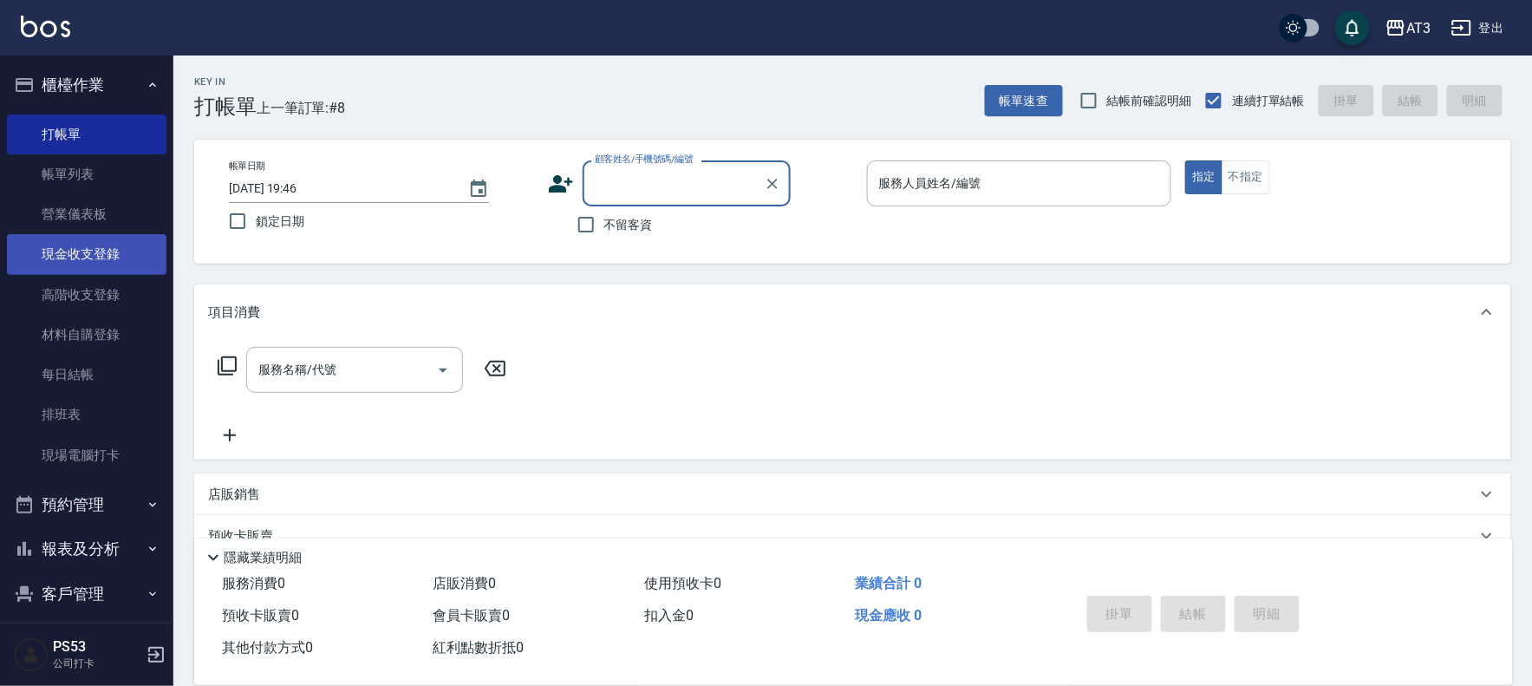
click at [92, 251] on link "現金收支登錄" at bounding box center [86, 254] width 159 height 40
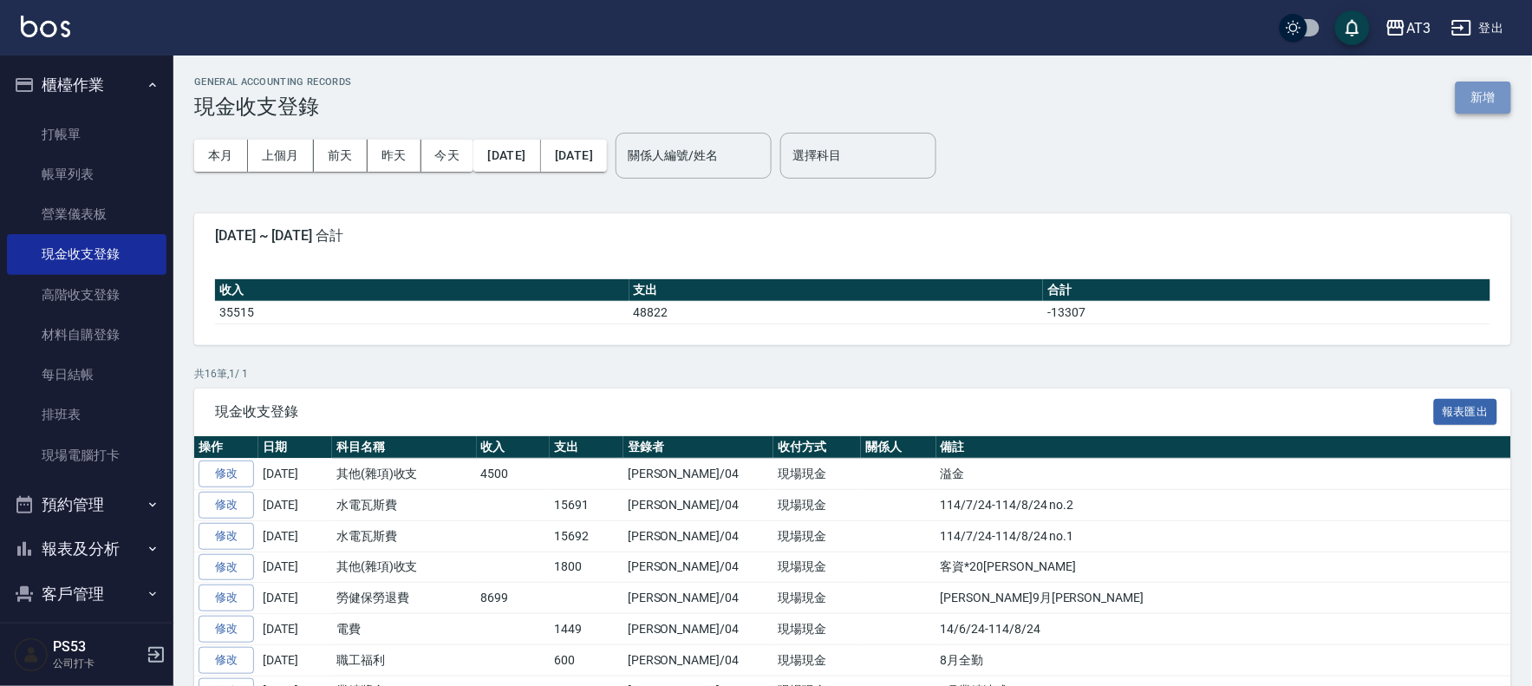
click at [1478, 89] on button "新增" at bounding box center [1482, 97] width 55 height 32
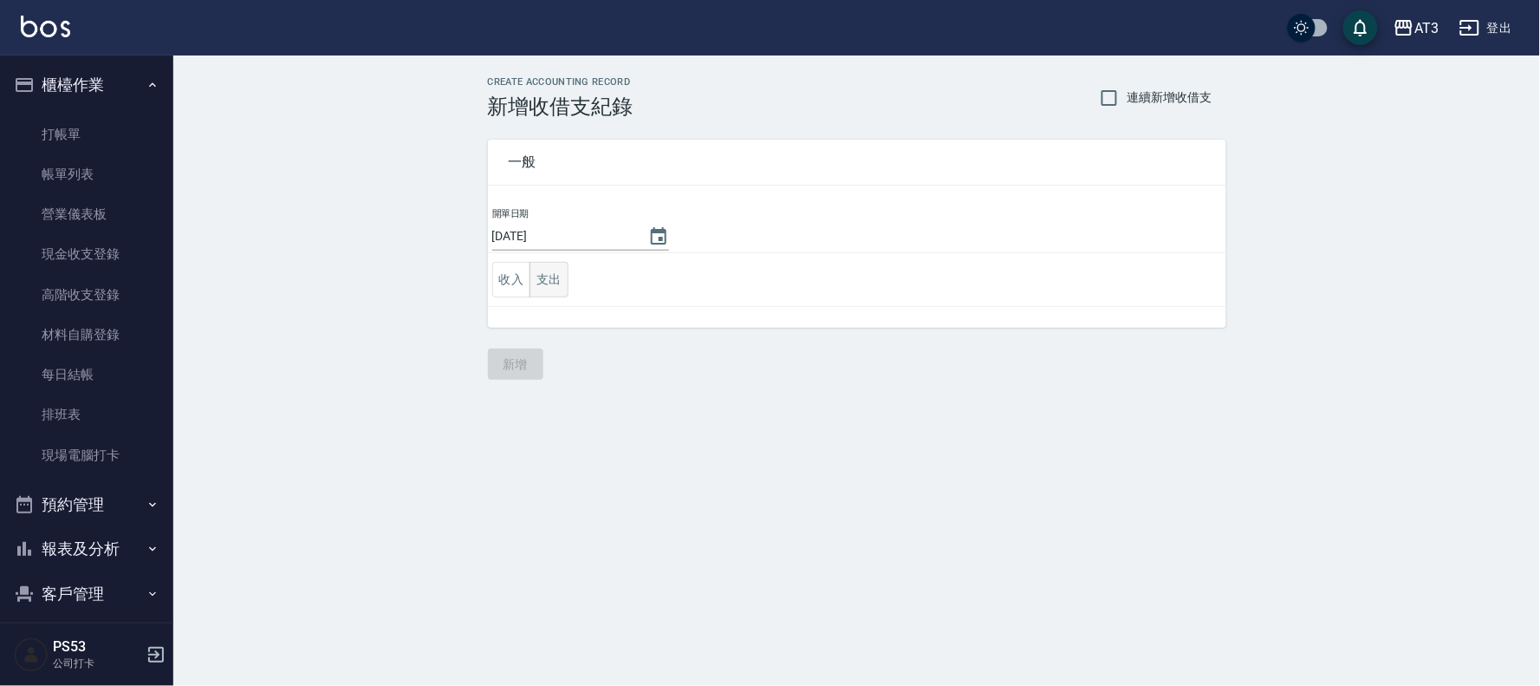
click at [562, 289] on button "支出" at bounding box center [549, 280] width 39 height 36
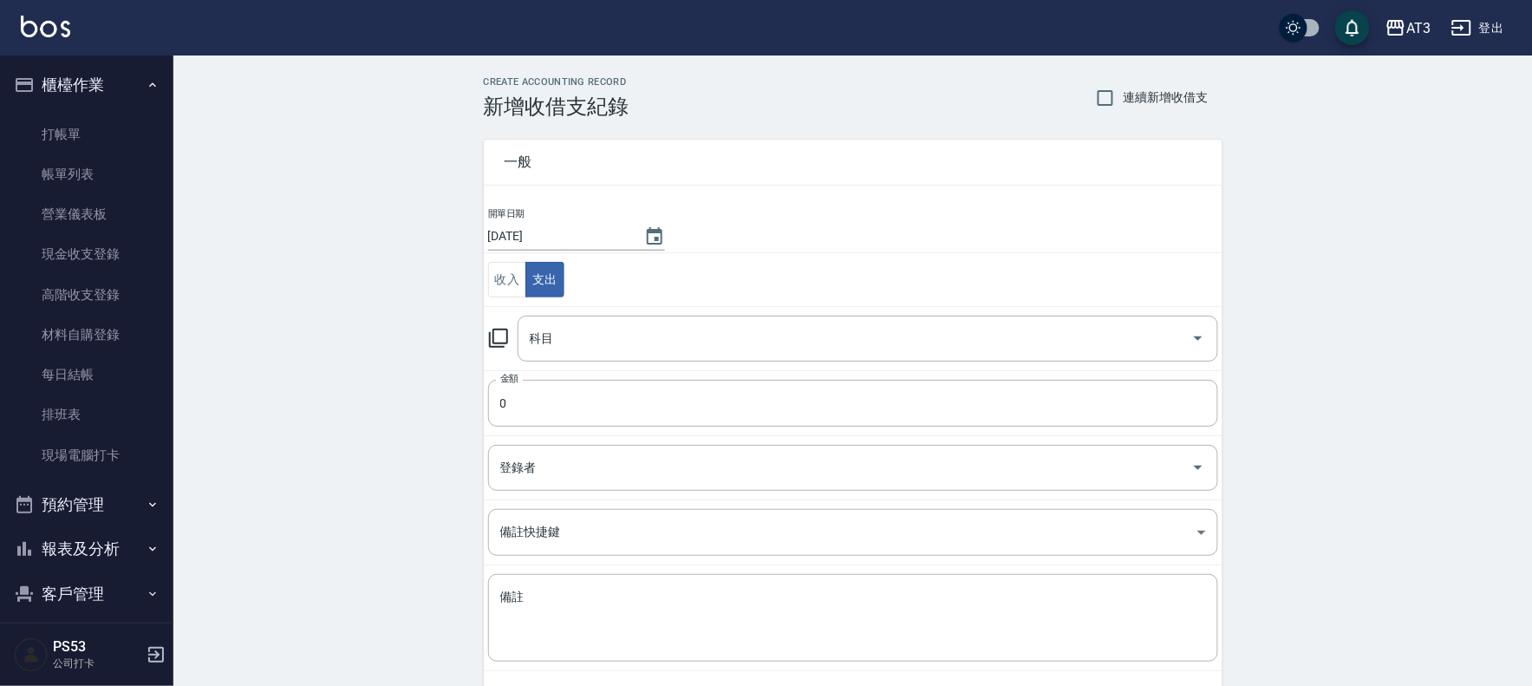
click at [501, 334] on icon at bounding box center [498, 338] width 21 height 21
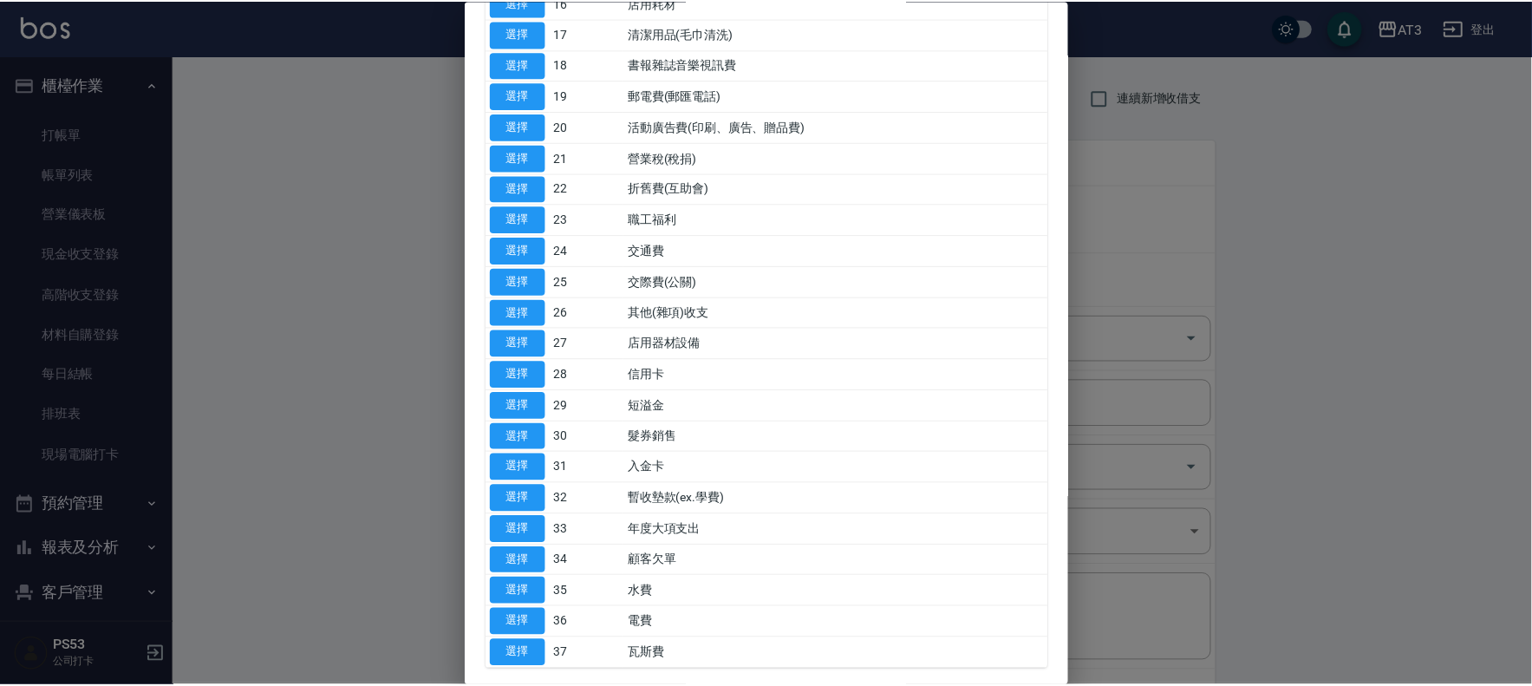
scroll to position [577, 0]
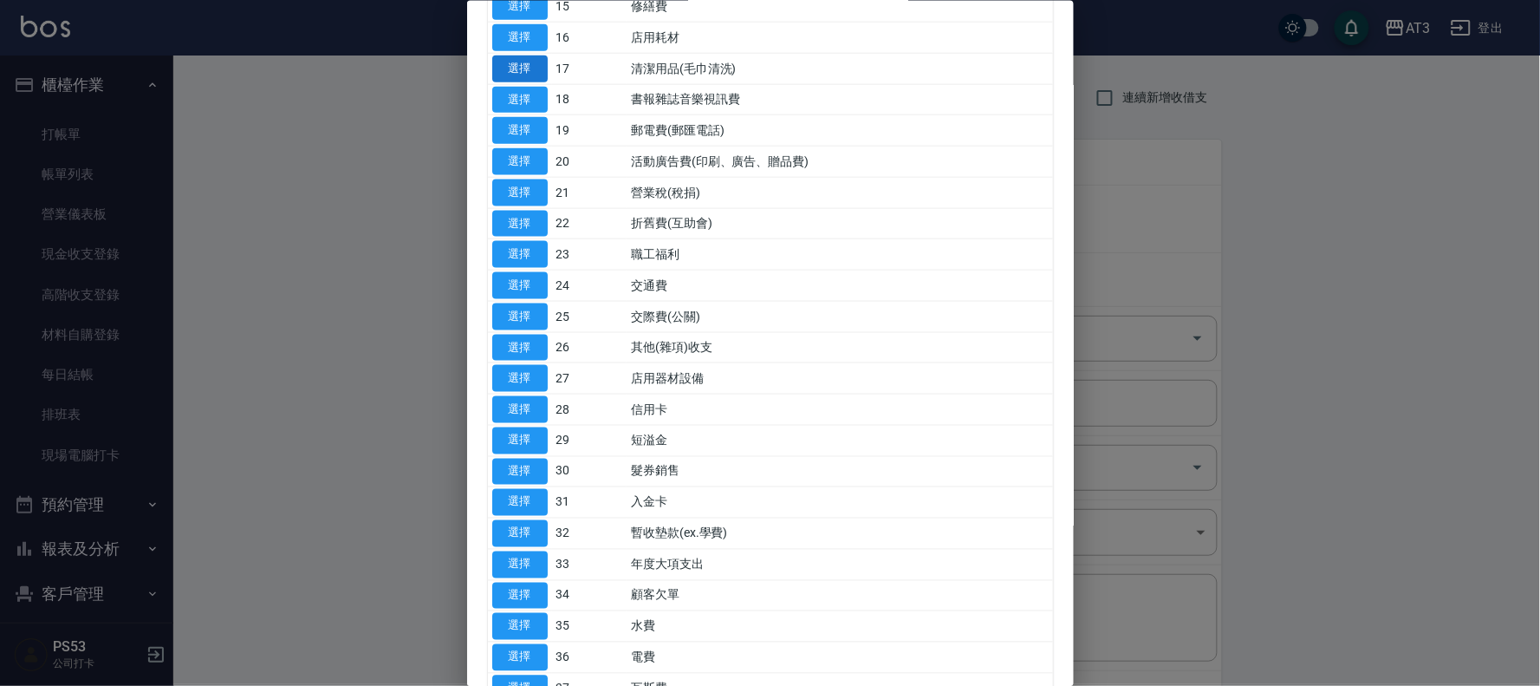
click at [535, 57] on button "選擇" at bounding box center [519, 68] width 55 height 27
type input "17 清潔用品(毛巾清洗)"
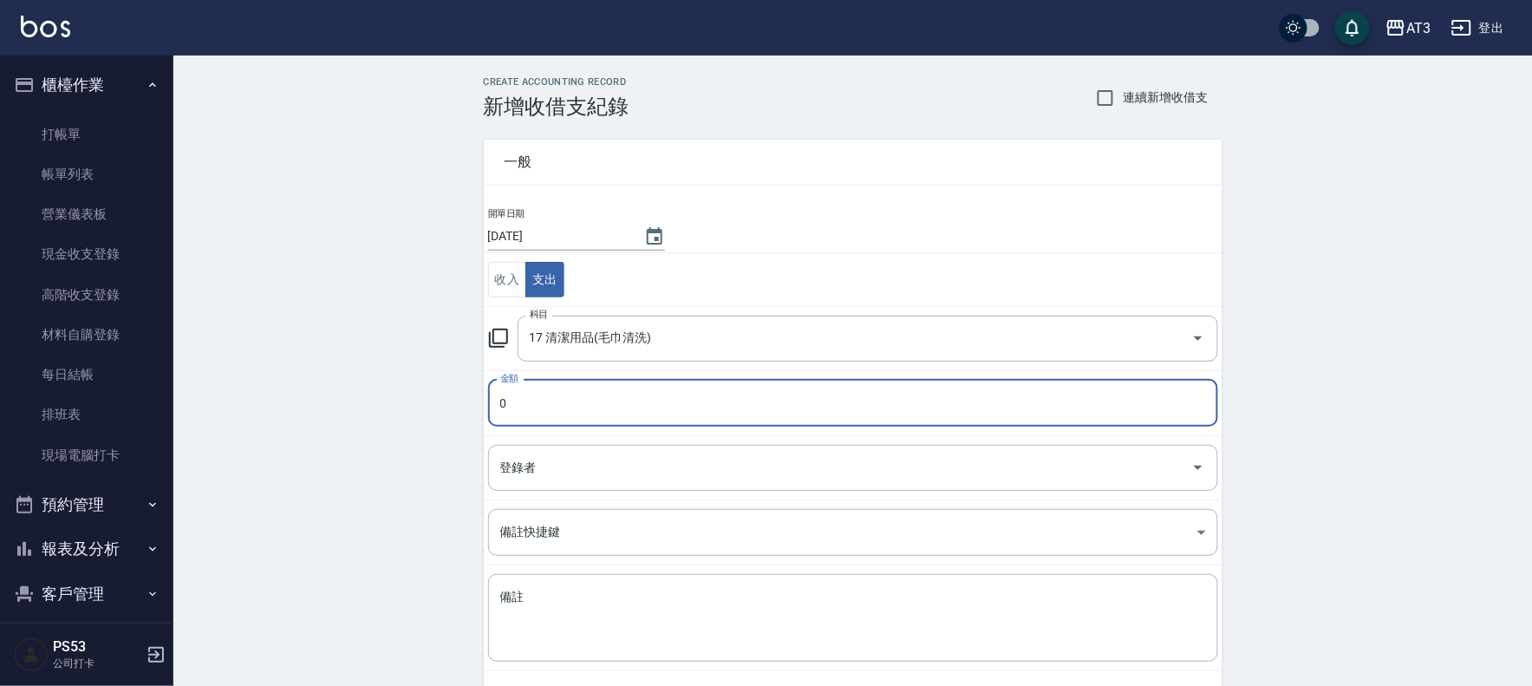
click at [624, 412] on input "0" at bounding box center [853, 403] width 730 height 47
type input "380"
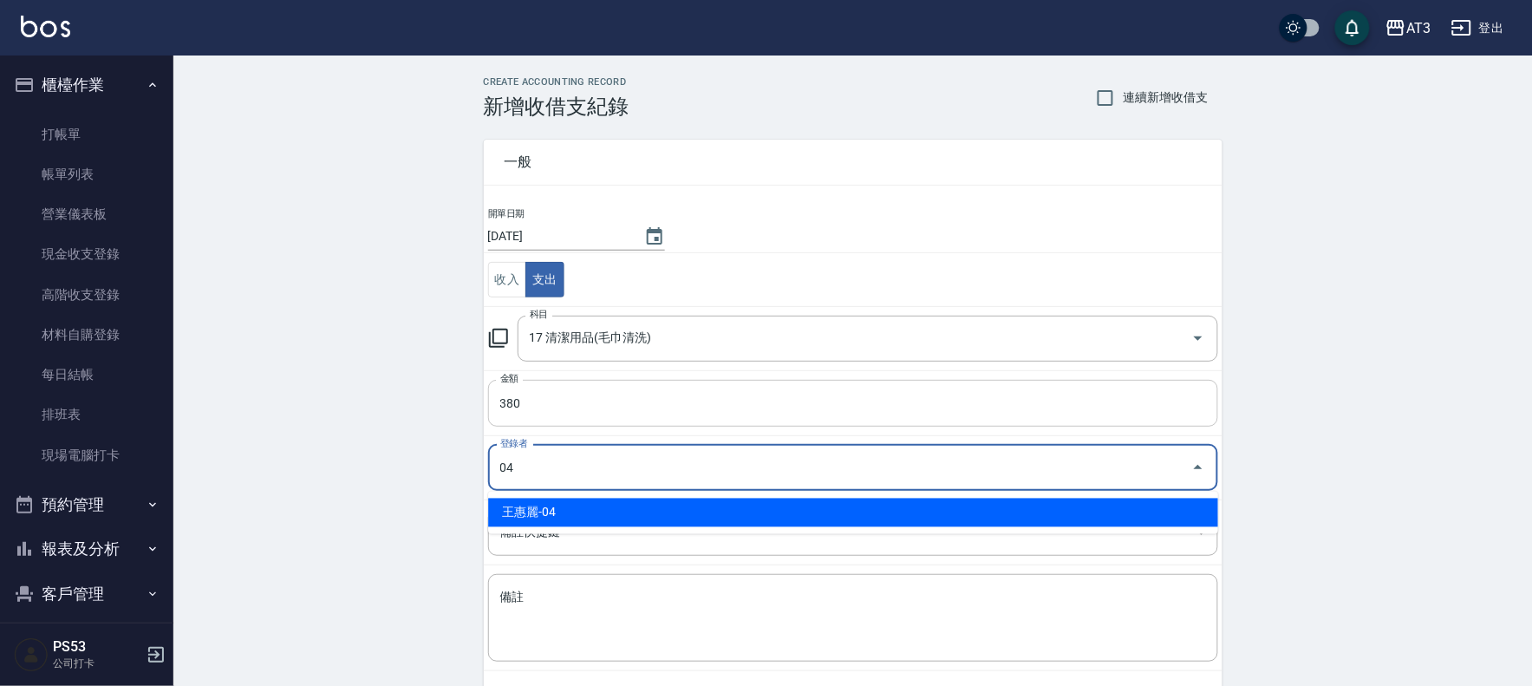
type input "王惠麗-04"
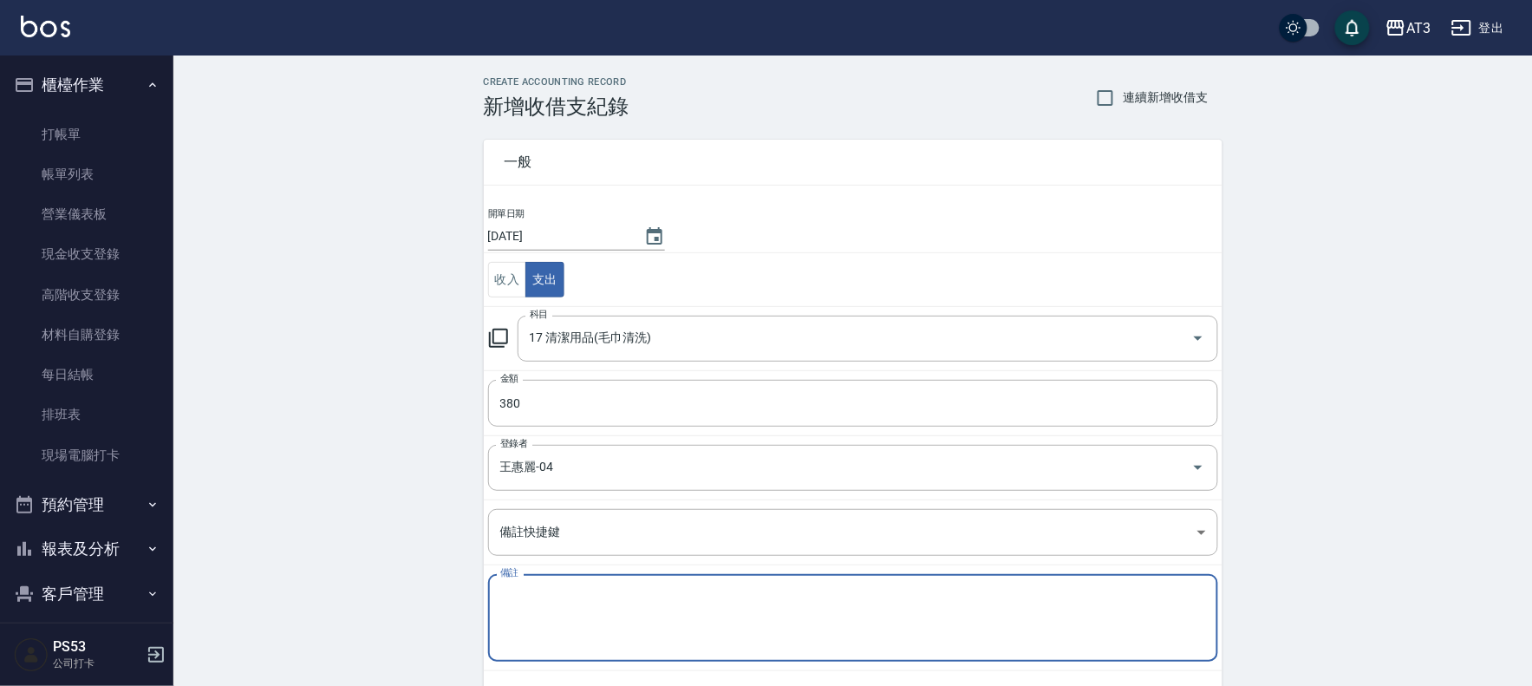
click at [654, 628] on textarea "備註" at bounding box center [853, 618] width 706 height 59
click at [526, 590] on textarea "地毯芳香劑" at bounding box center [853, 618] width 706 height 59
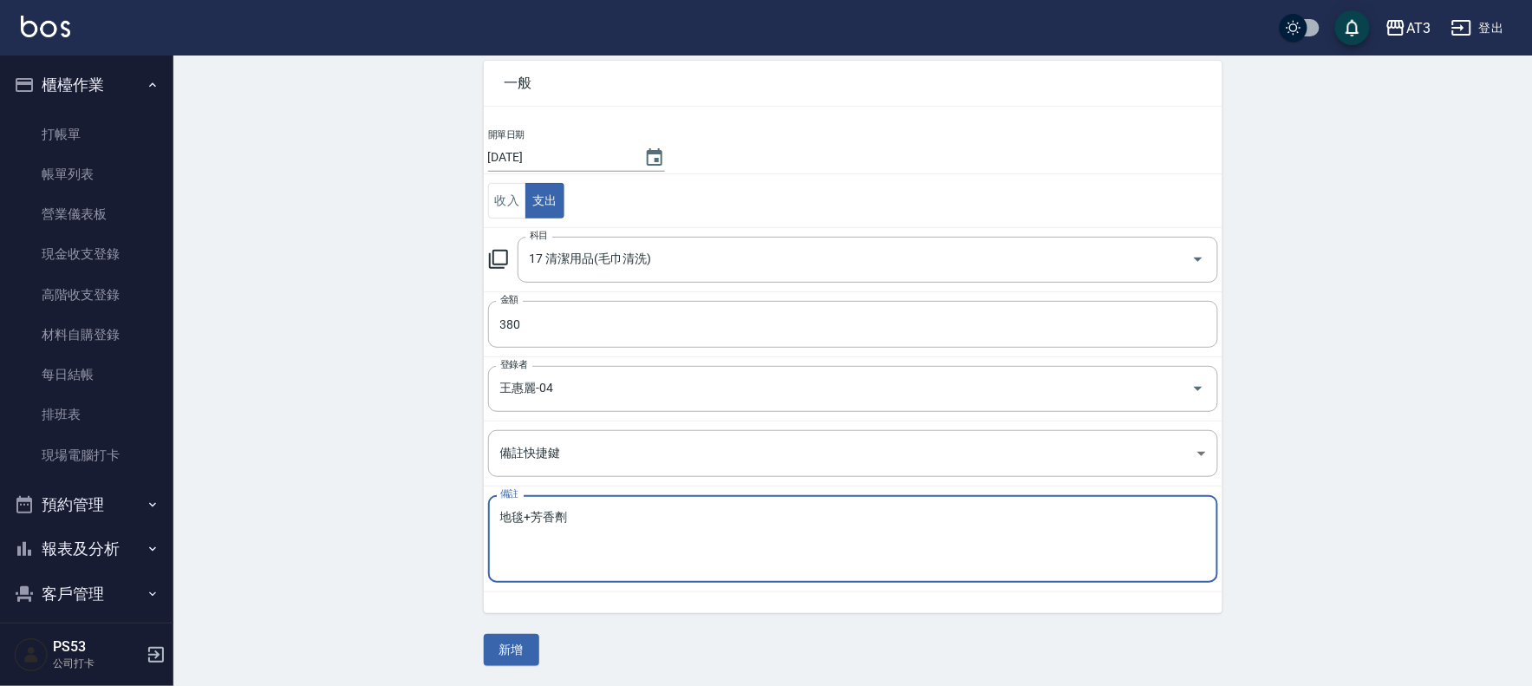
scroll to position [80, 0]
type textarea "地毯+芳香劑"
click at [497, 646] on button "新增" at bounding box center [511, 649] width 55 height 32
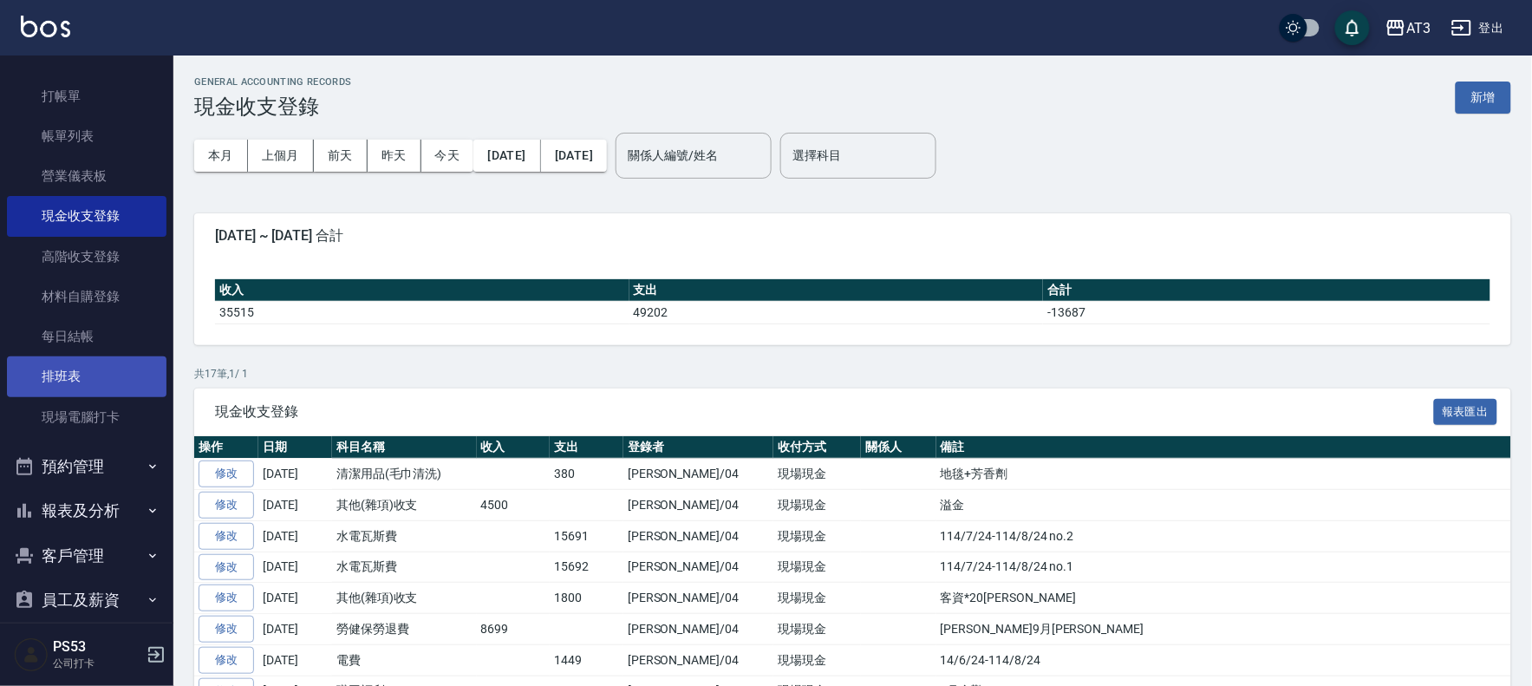
scroll to position [57, 0]
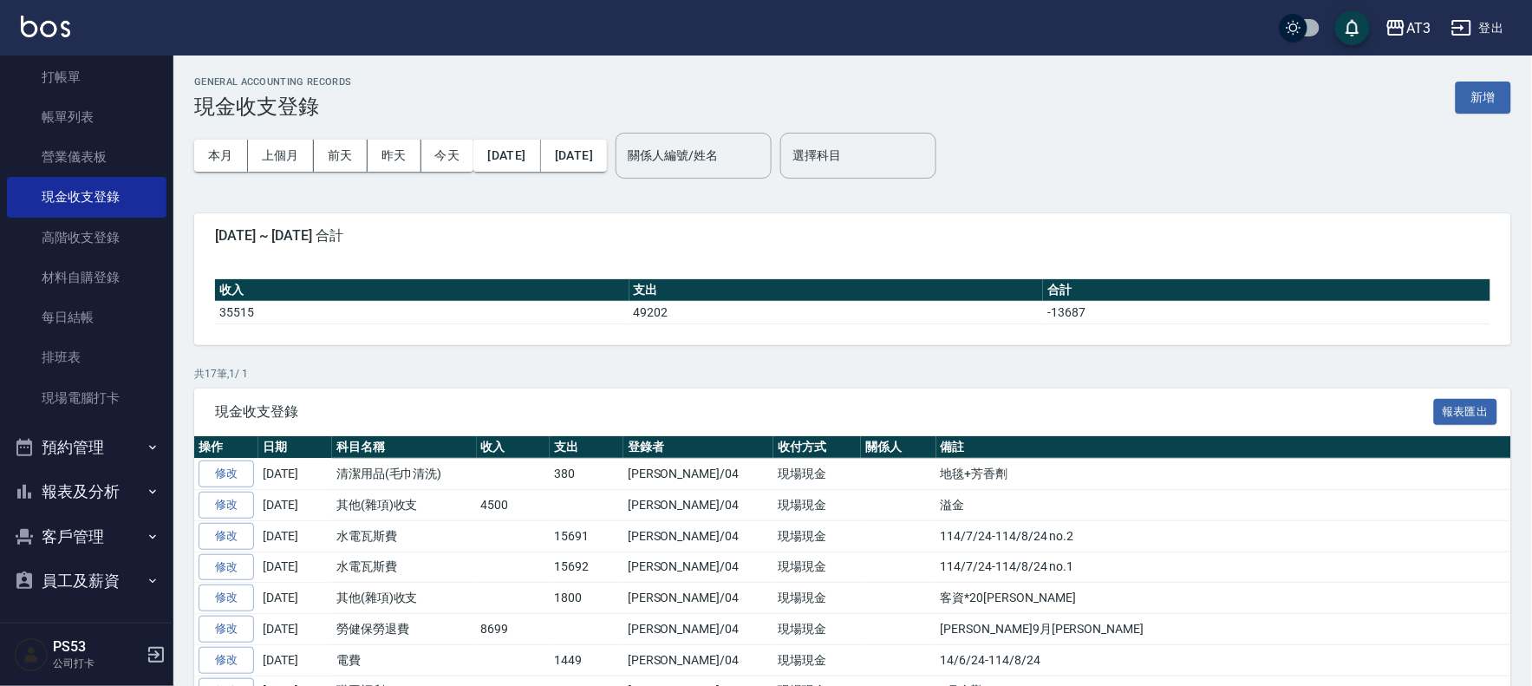
click at [95, 482] on button "報表及分析" at bounding box center [86, 491] width 159 height 45
click at [87, 576] on link "店家日報表" at bounding box center [86, 581] width 159 height 40
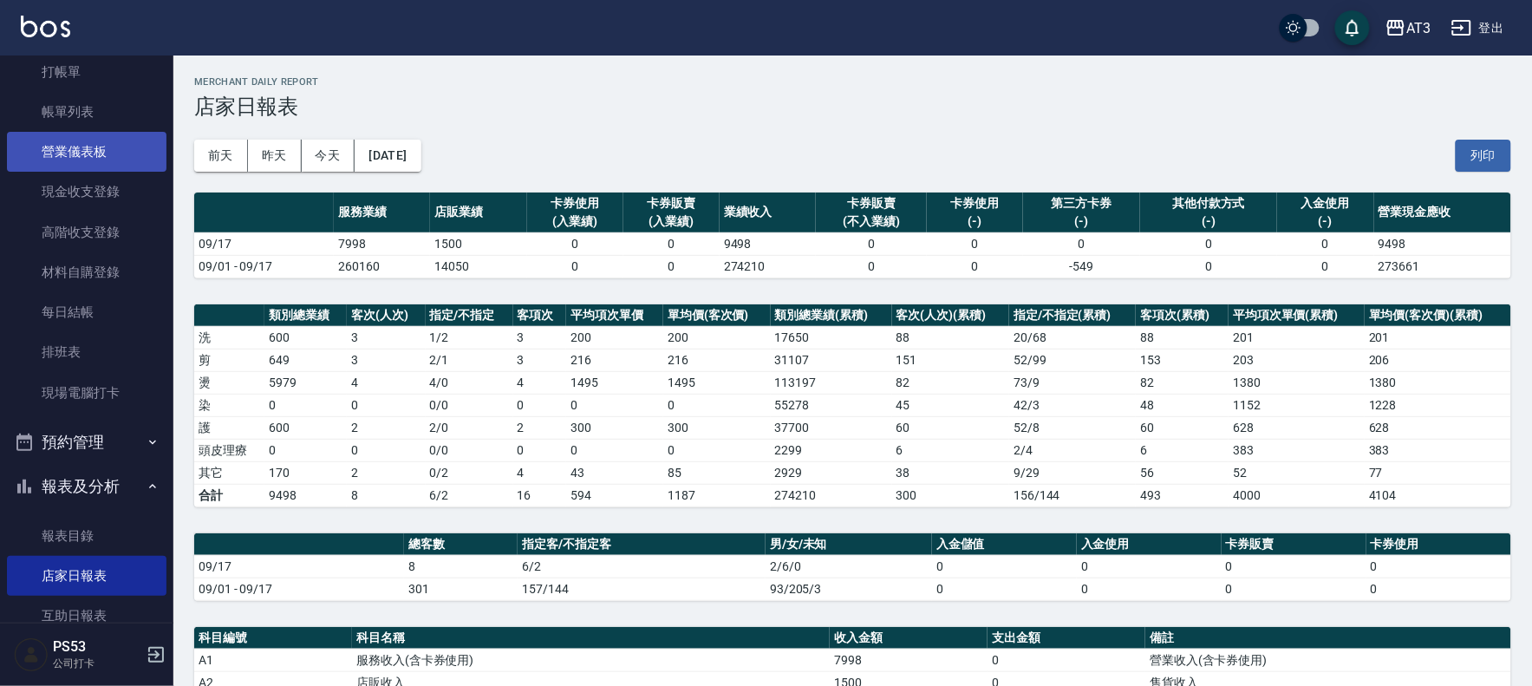
scroll to position [96, 0]
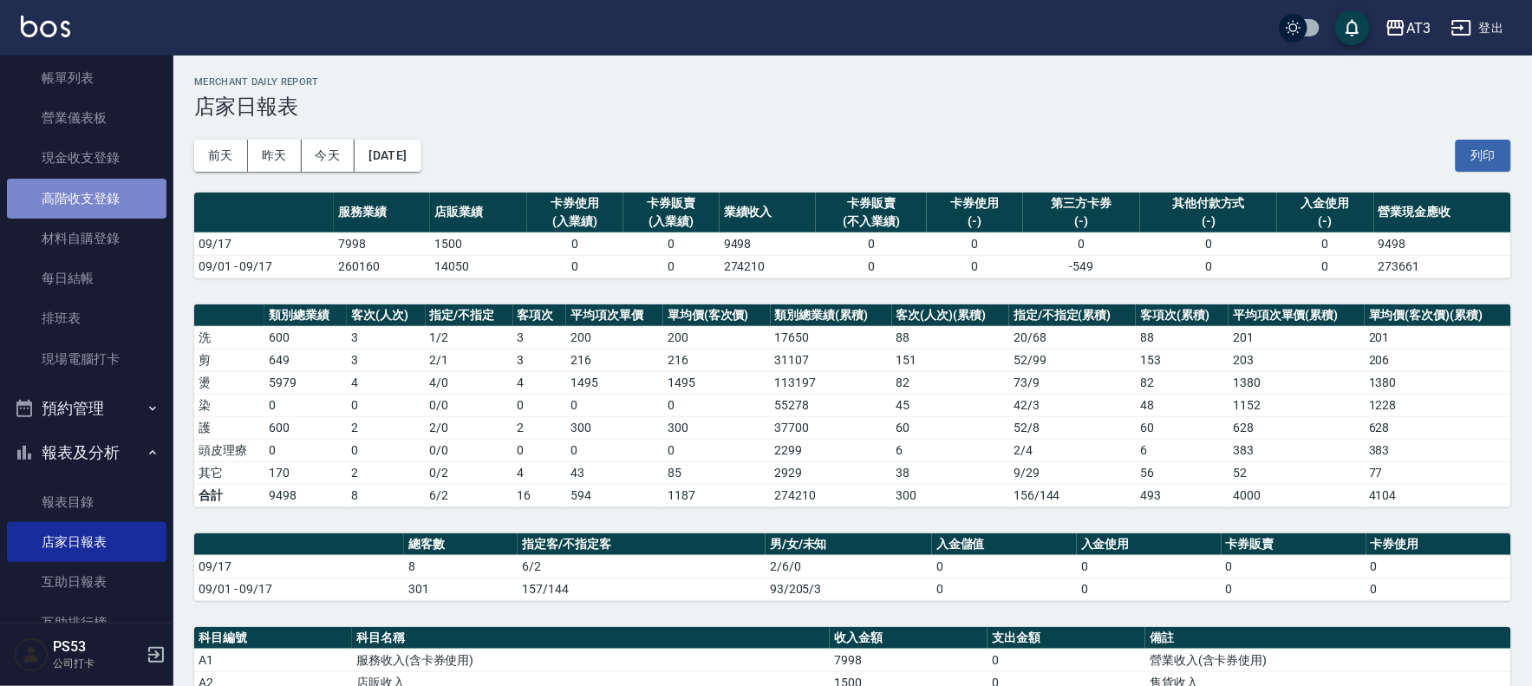
click at [140, 210] on link "高階收支登錄" at bounding box center [86, 199] width 159 height 40
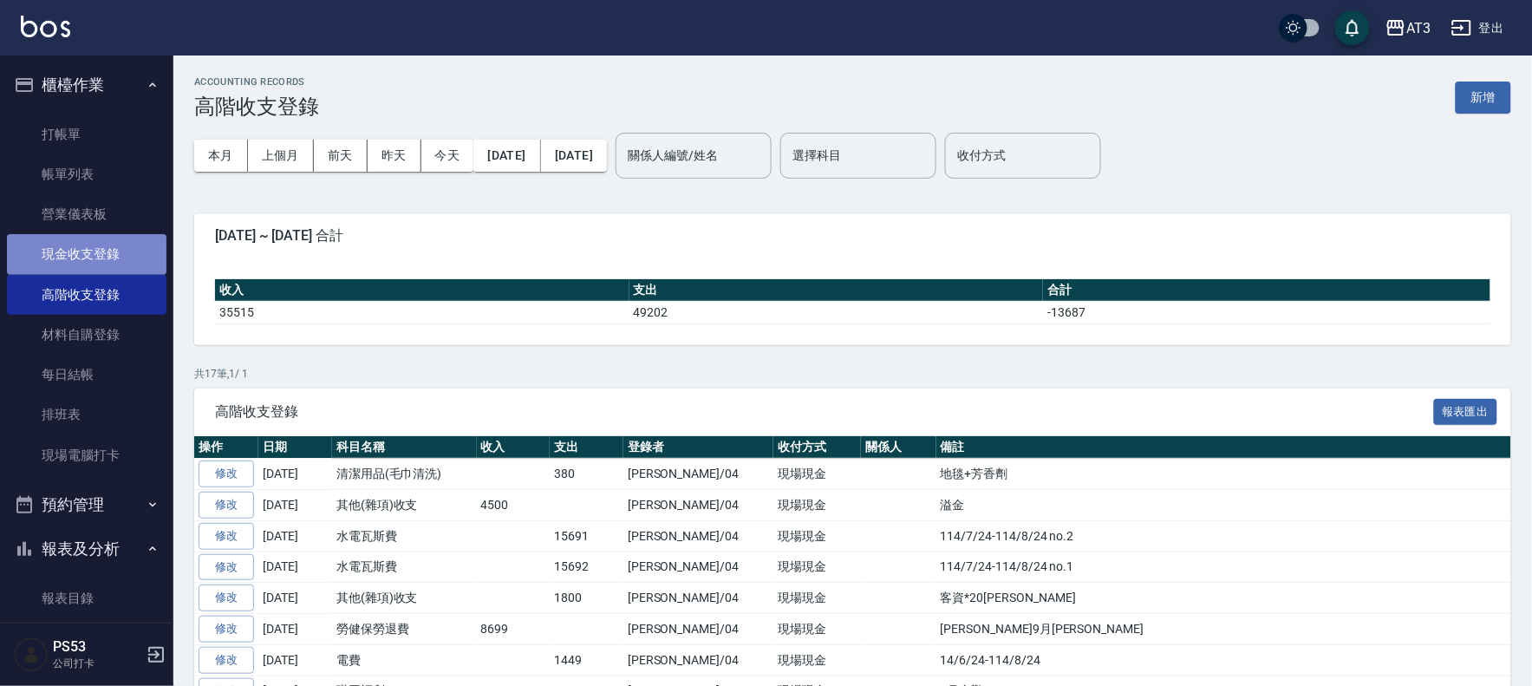
click at [120, 244] on link "現金收支登錄" at bounding box center [86, 254] width 159 height 40
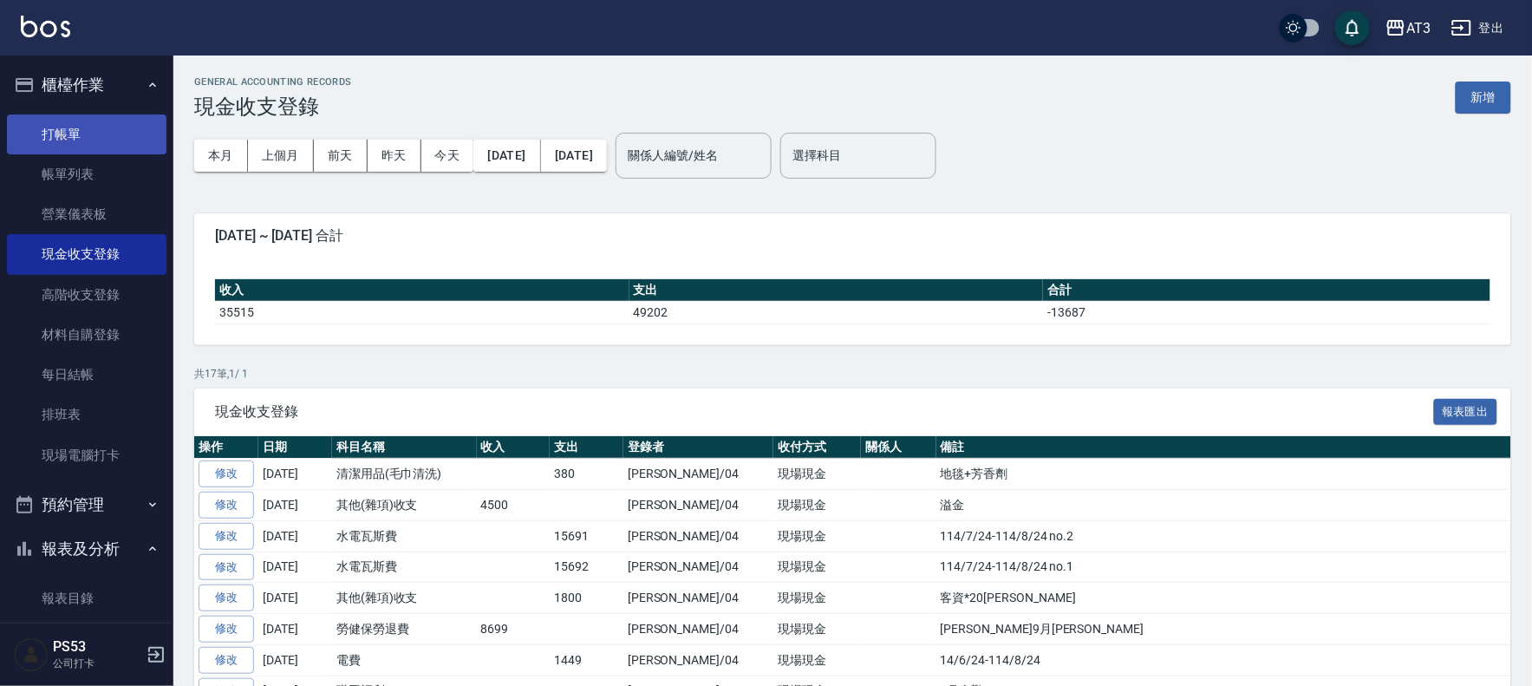
drag, startPoint x: 79, startPoint y: 132, endPoint x: 69, endPoint y: 140, distance: 12.9
click at [75, 133] on link "打帳單" at bounding box center [86, 134] width 159 height 40
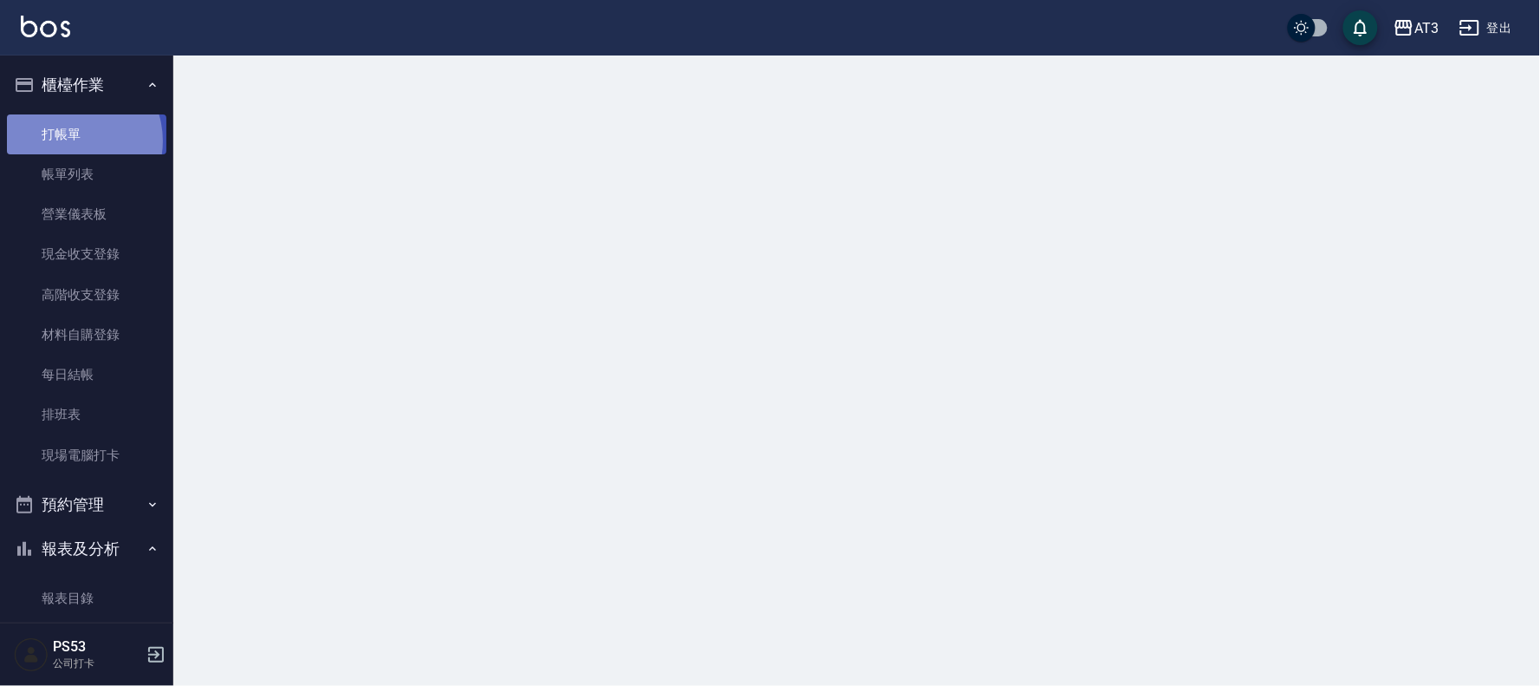
click at [71, 140] on link "打帳單" at bounding box center [86, 134] width 159 height 40
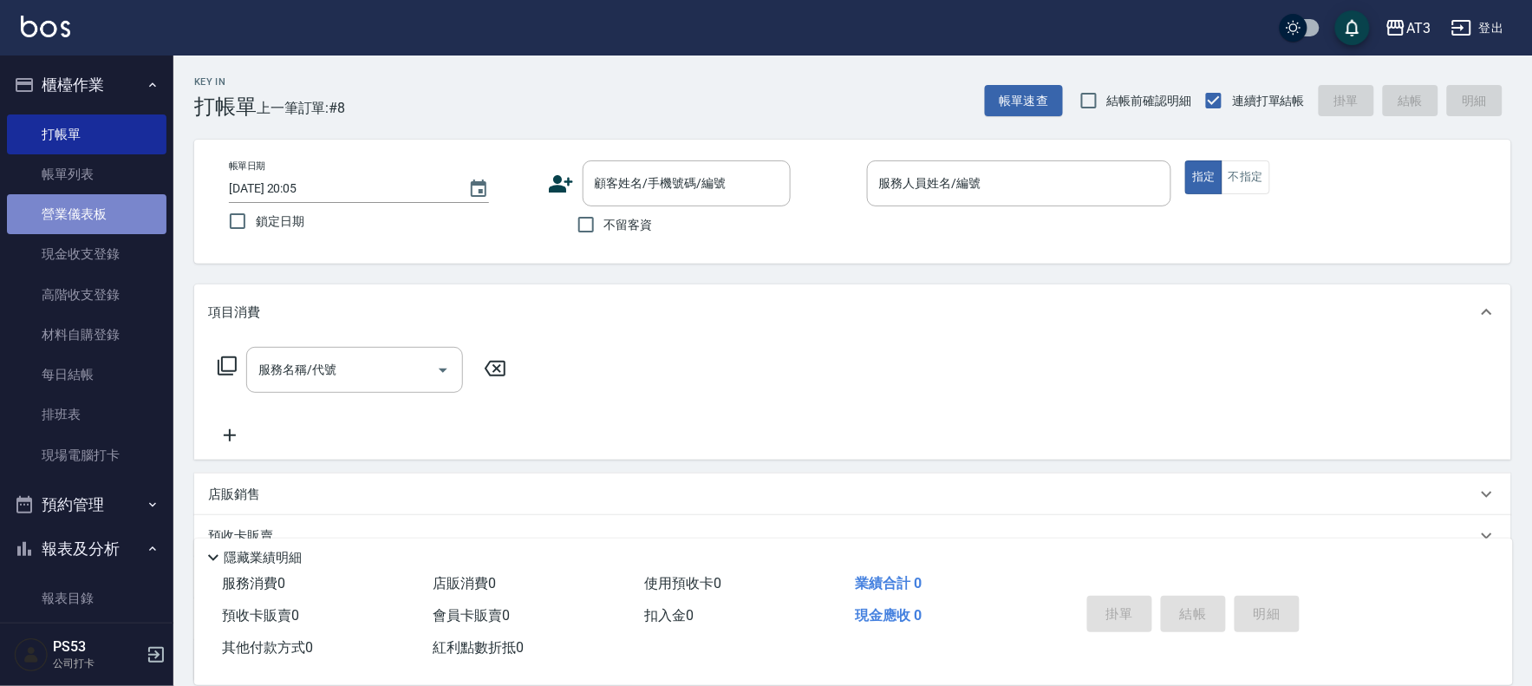
click at [113, 206] on link "營業儀表板" at bounding box center [86, 214] width 159 height 40
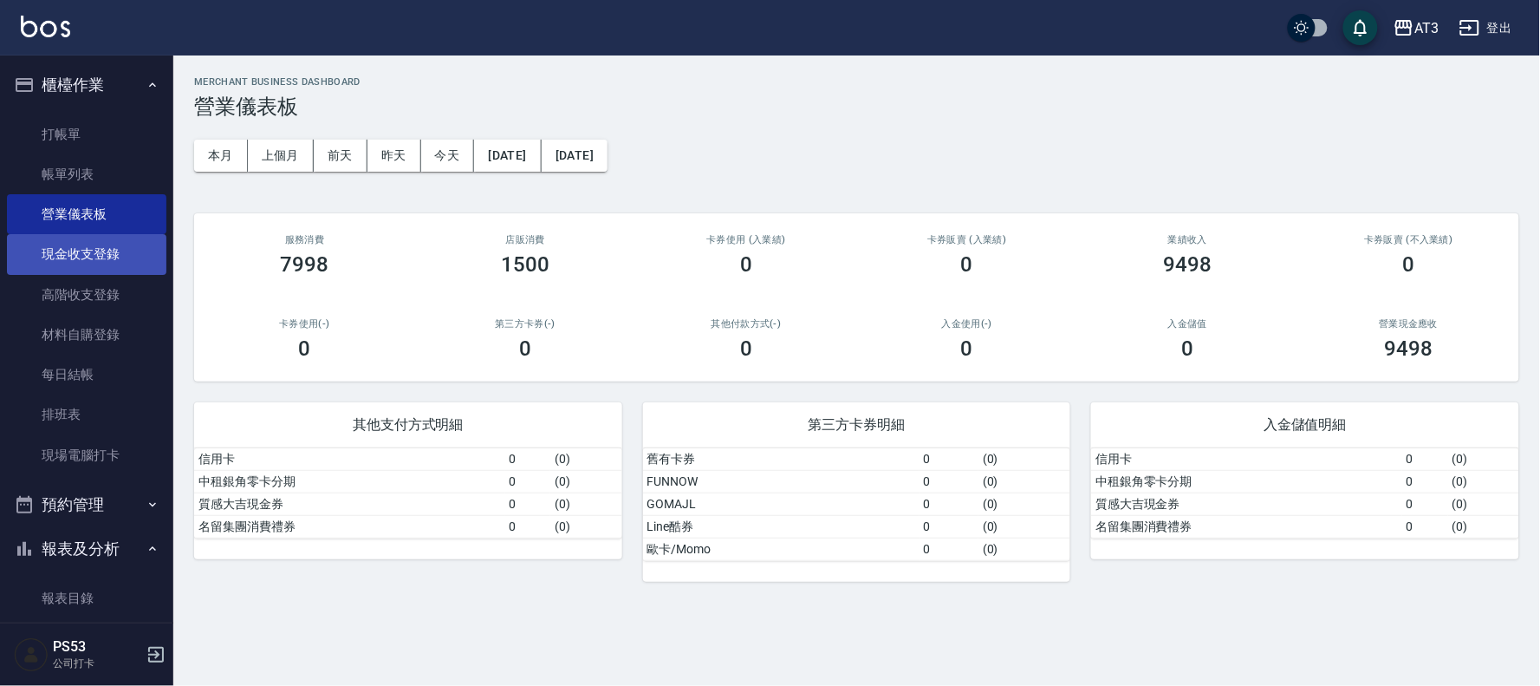
click at [66, 249] on link "現金收支登錄" at bounding box center [86, 254] width 159 height 40
click at [66, 247] on link "現金收支登錄" at bounding box center [86, 254] width 159 height 40
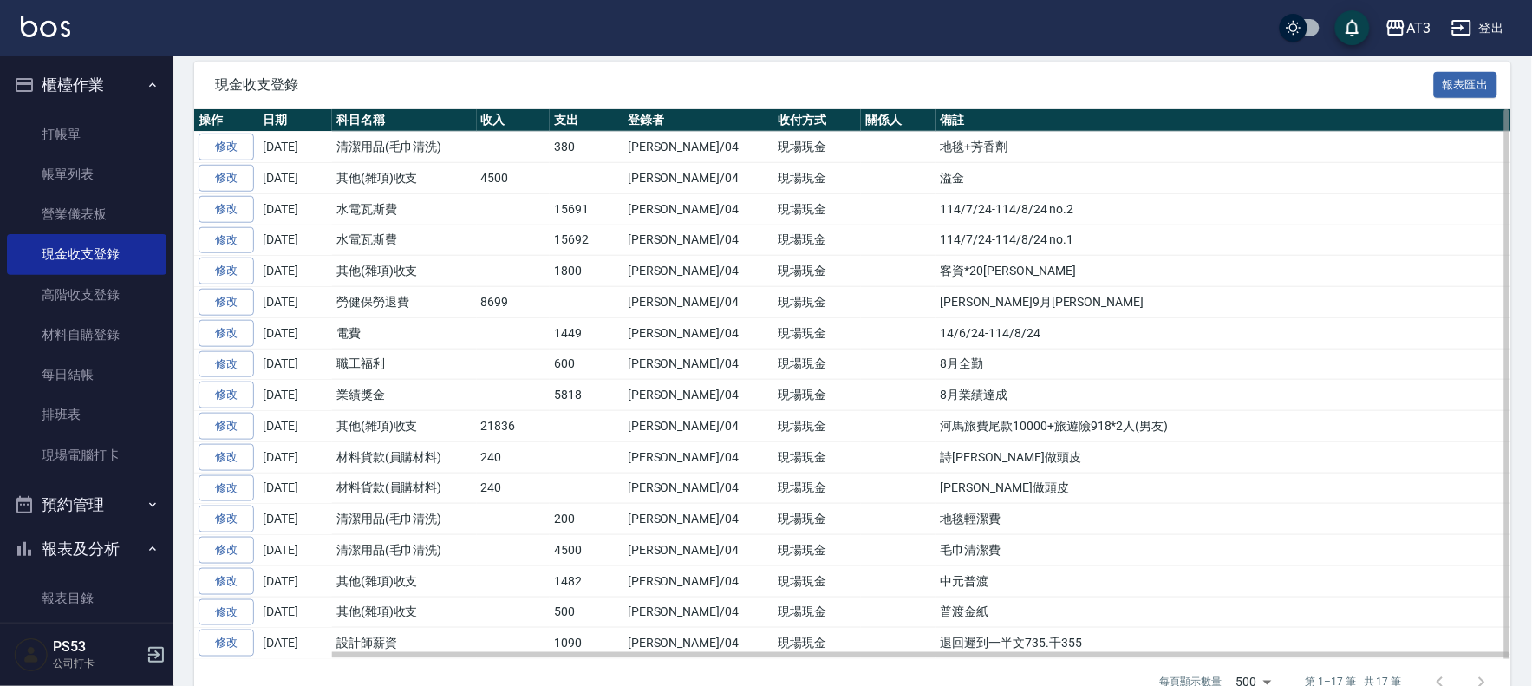
scroll to position [371, 0]
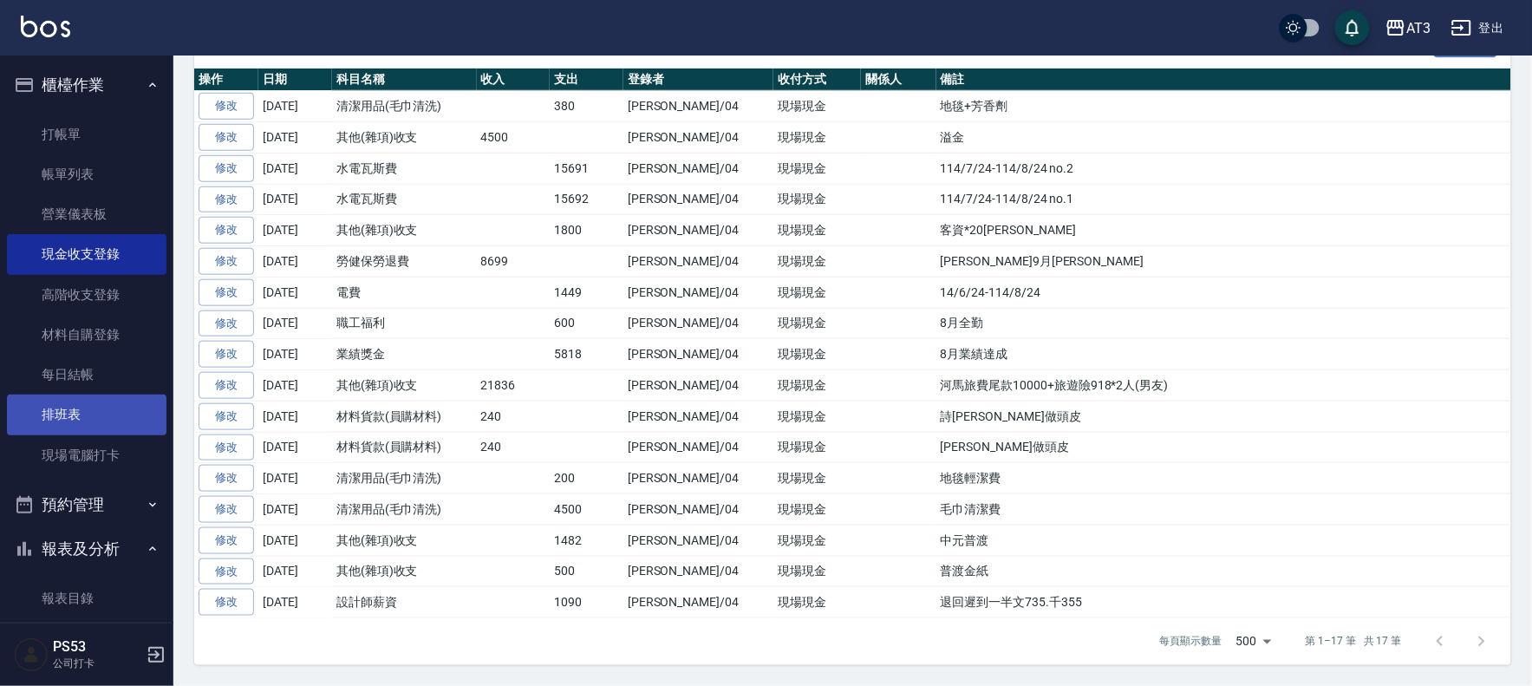
click at [88, 405] on link "排班表" at bounding box center [86, 414] width 159 height 40
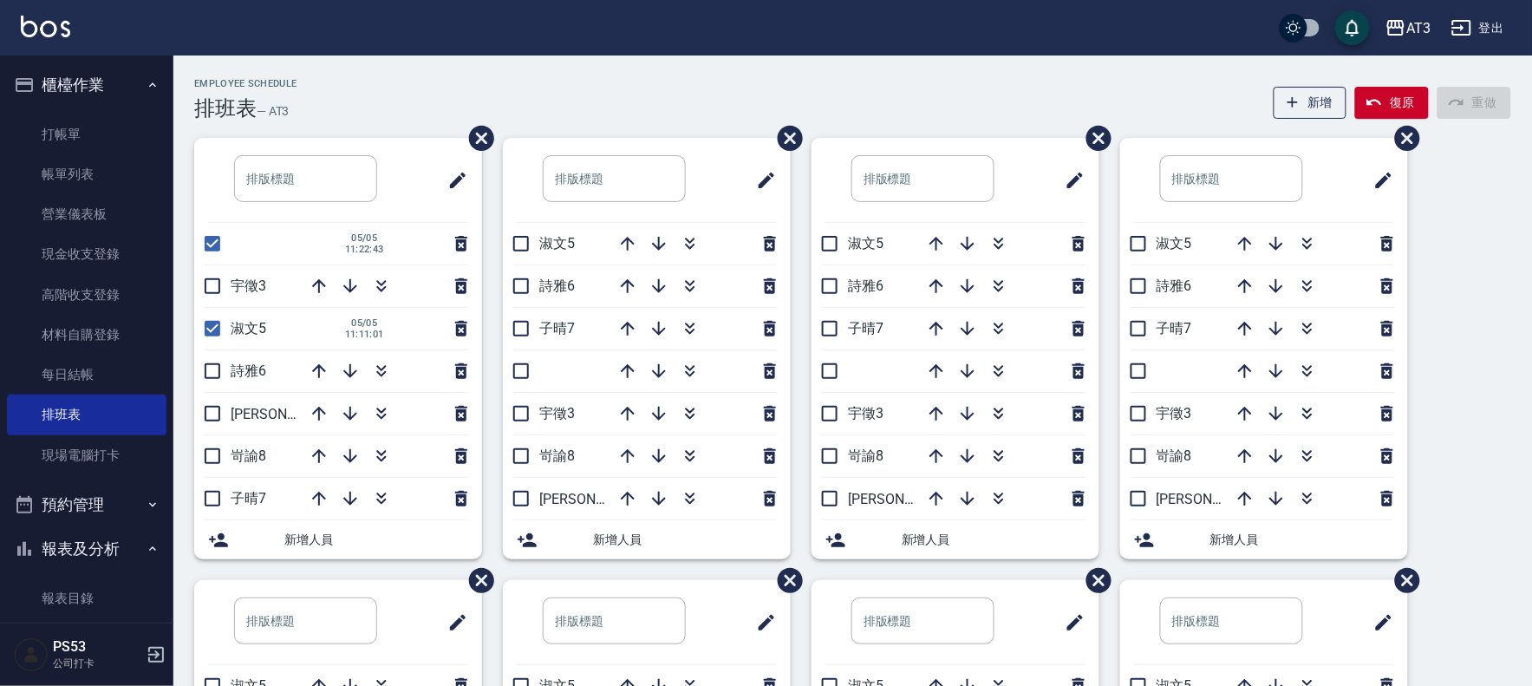
click at [95, 481] on ul "櫃檯作業 打帳單 帳單列表 營業儀表板 現金收支登錄 高階收支登錄 材料自購登錄 每日結帳 排班表 現場電腦打卡 預約管理 預約管理 單日預約紀錄 單週預約紀…" at bounding box center [86, 628] width 159 height 1147
click at [101, 469] on link "現場電腦打卡" at bounding box center [86, 455] width 159 height 40
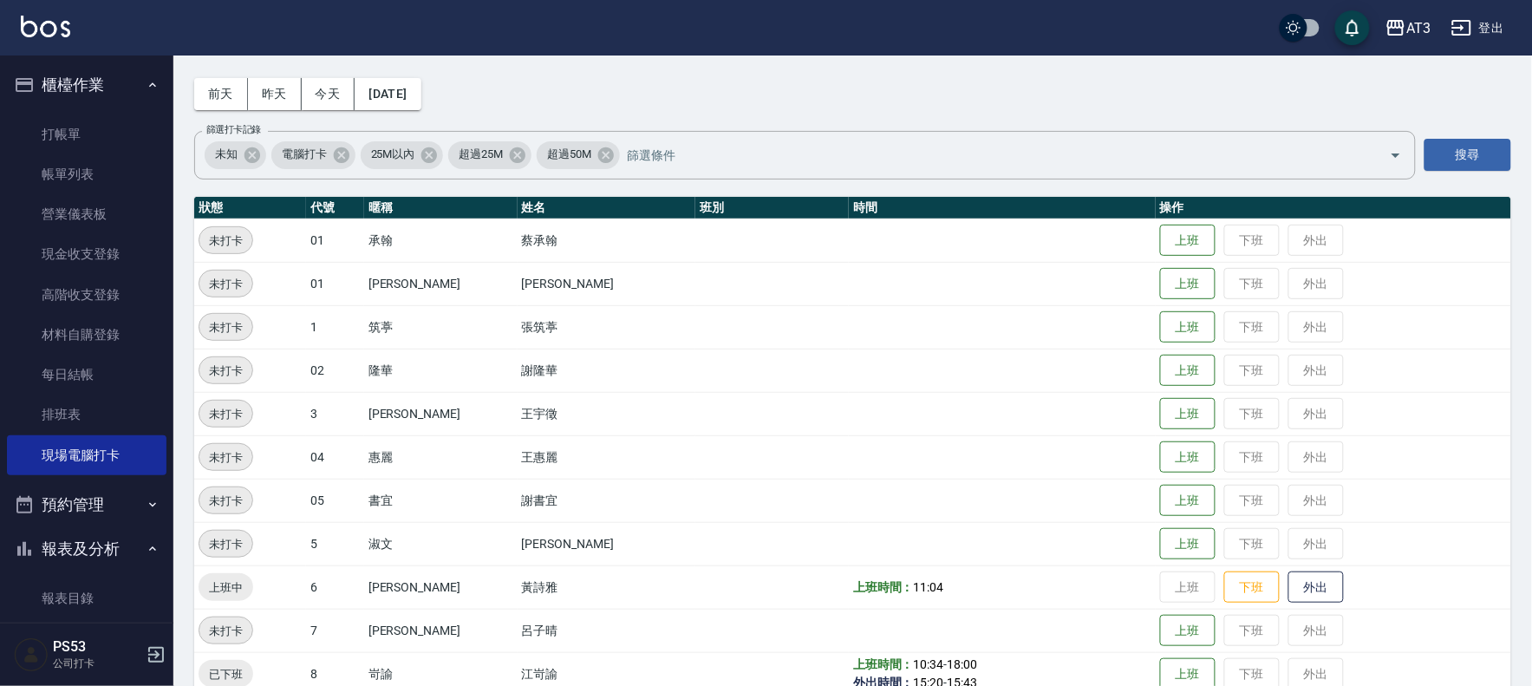
scroll to position [96, 0]
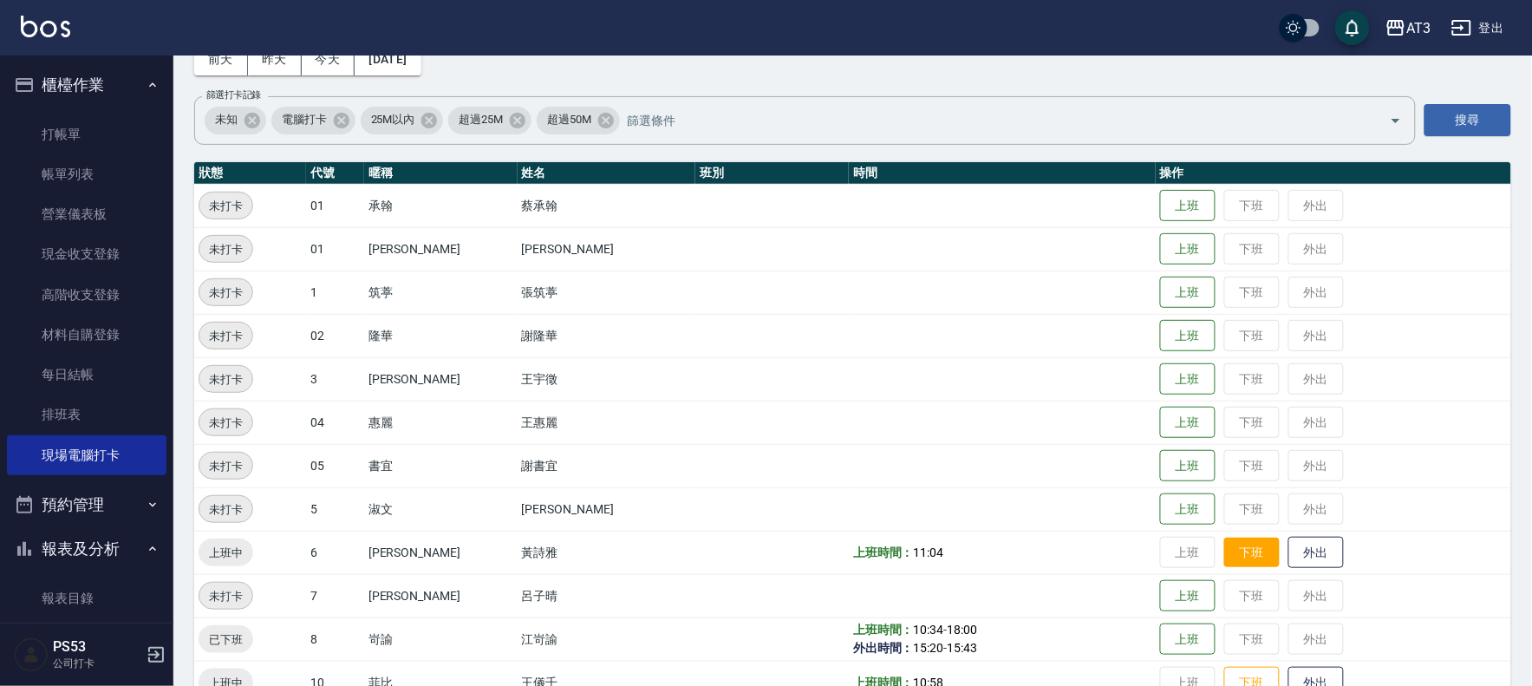
click at [1226, 558] on button "下班" at bounding box center [1251, 552] width 55 height 30
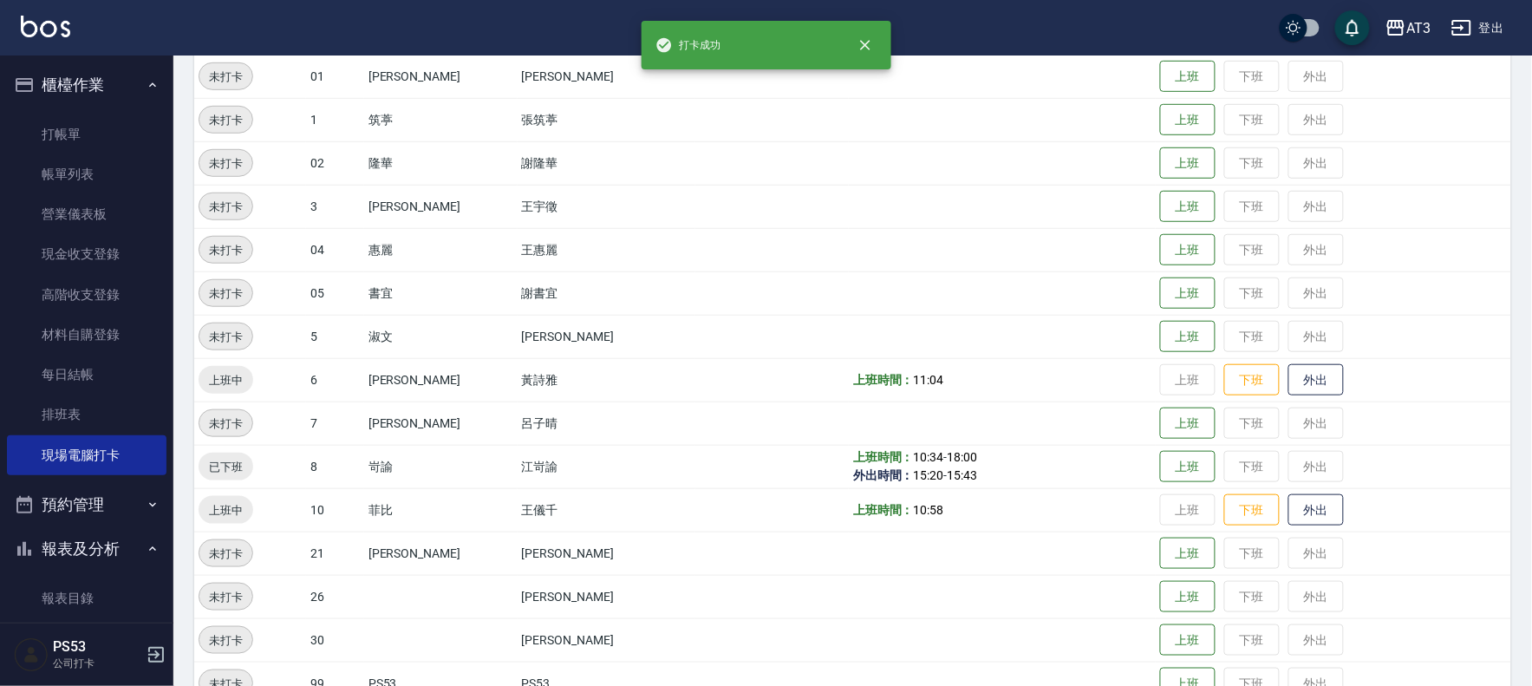
scroll to position [289, 0]
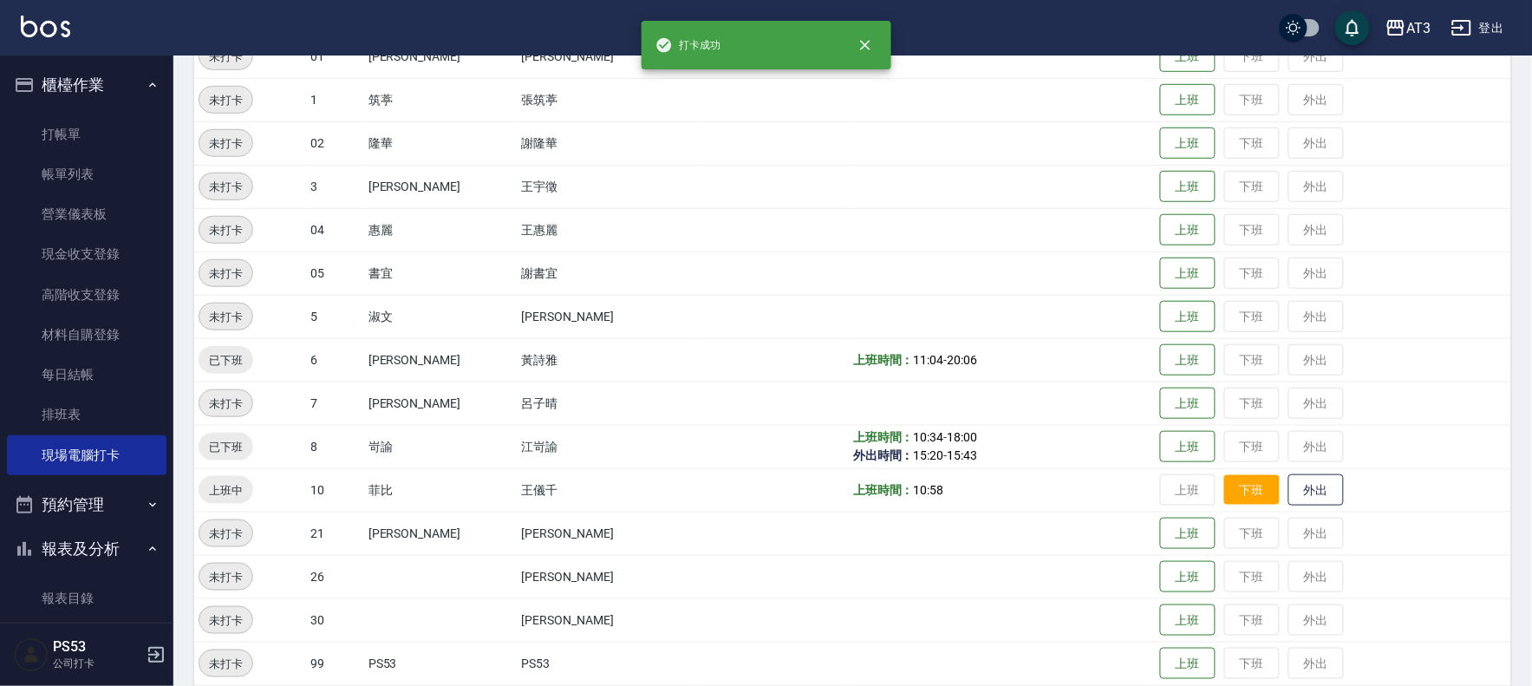
click at [1229, 479] on button "下班" at bounding box center [1251, 490] width 55 height 30
